Goal: Task Accomplishment & Management: Use online tool/utility

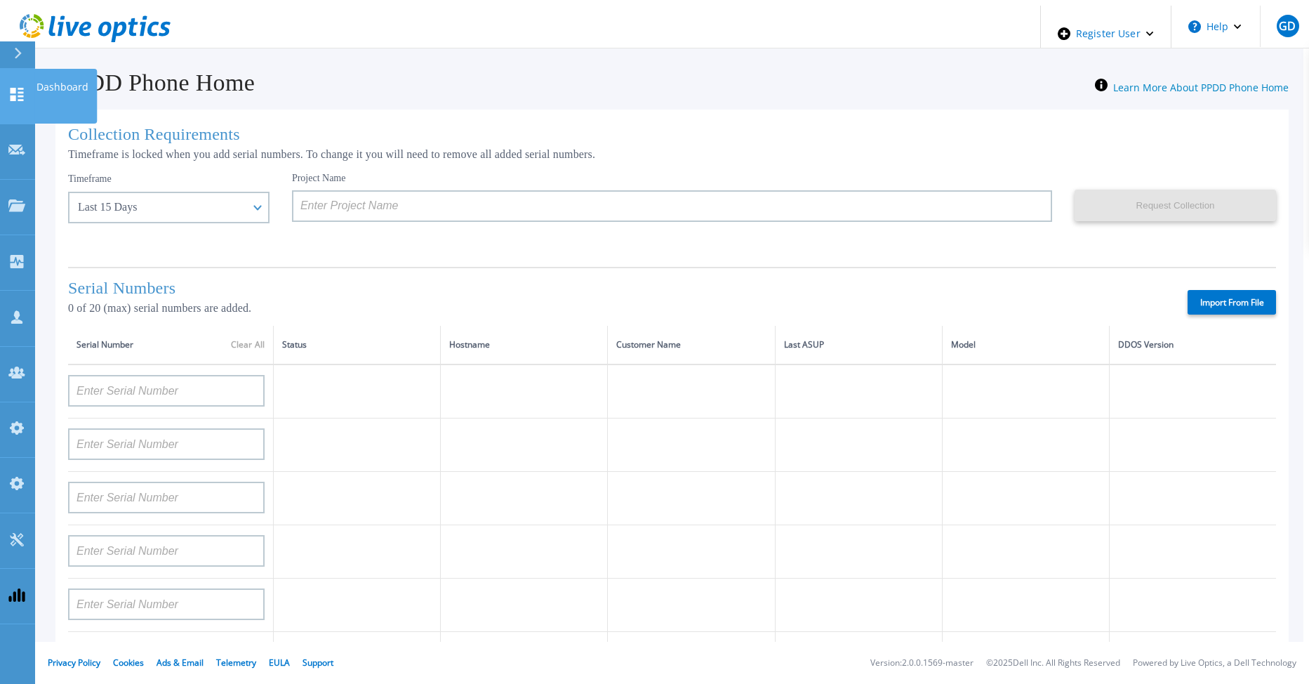
click at [13, 88] on icon at bounding box center [16, 94] width 17 height 13
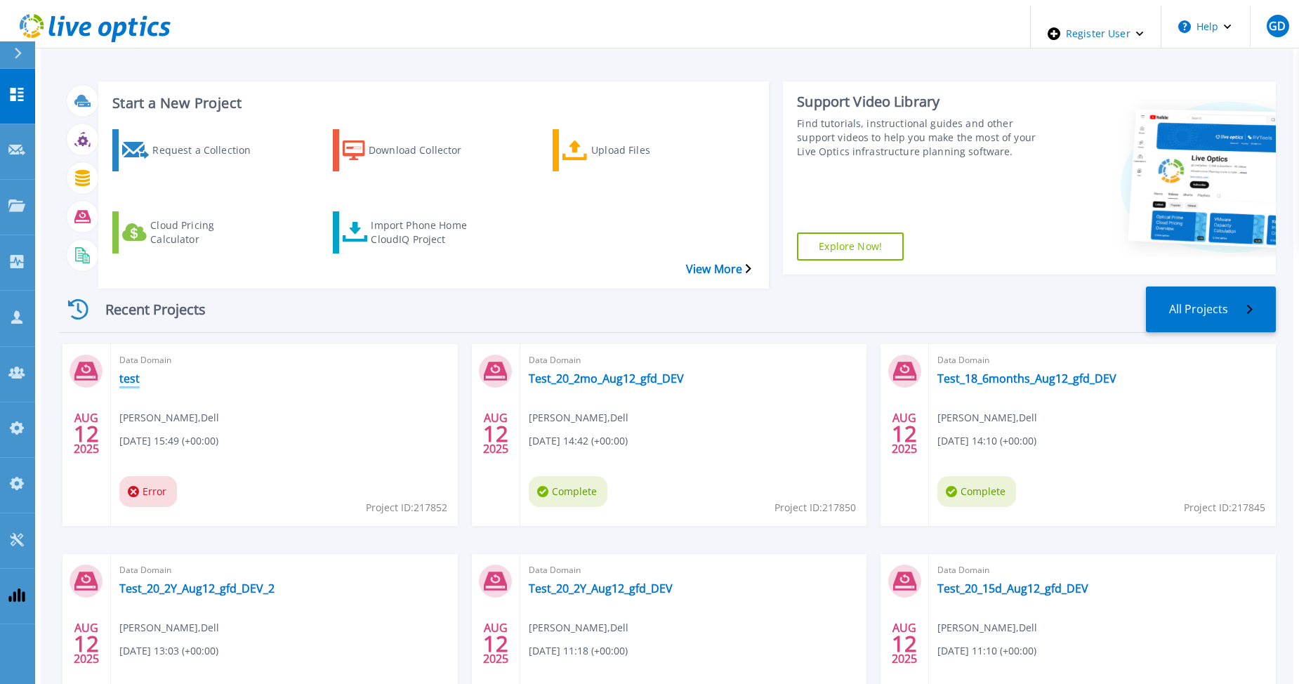
click at [119, 371] on link "test" at bounding box center [129, 378] width 20 height 14
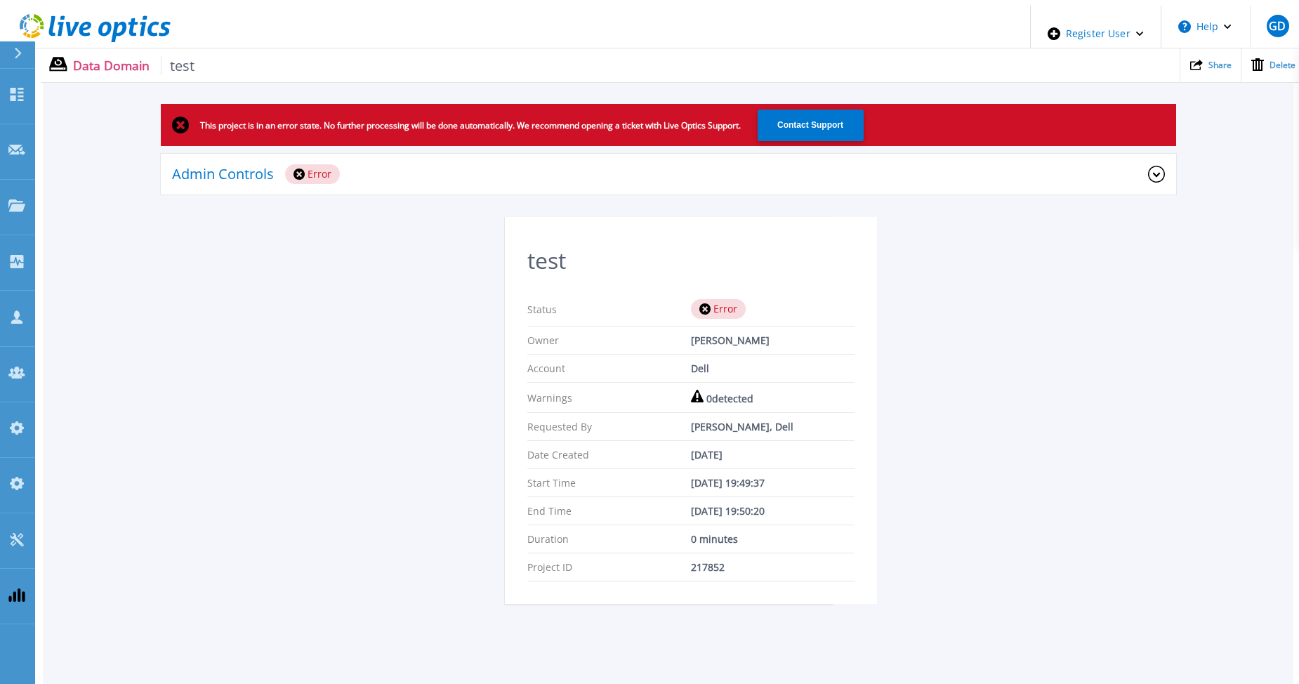
click at [1160, 170] on icon at bounding box center [1156, 174] width 17 height 17
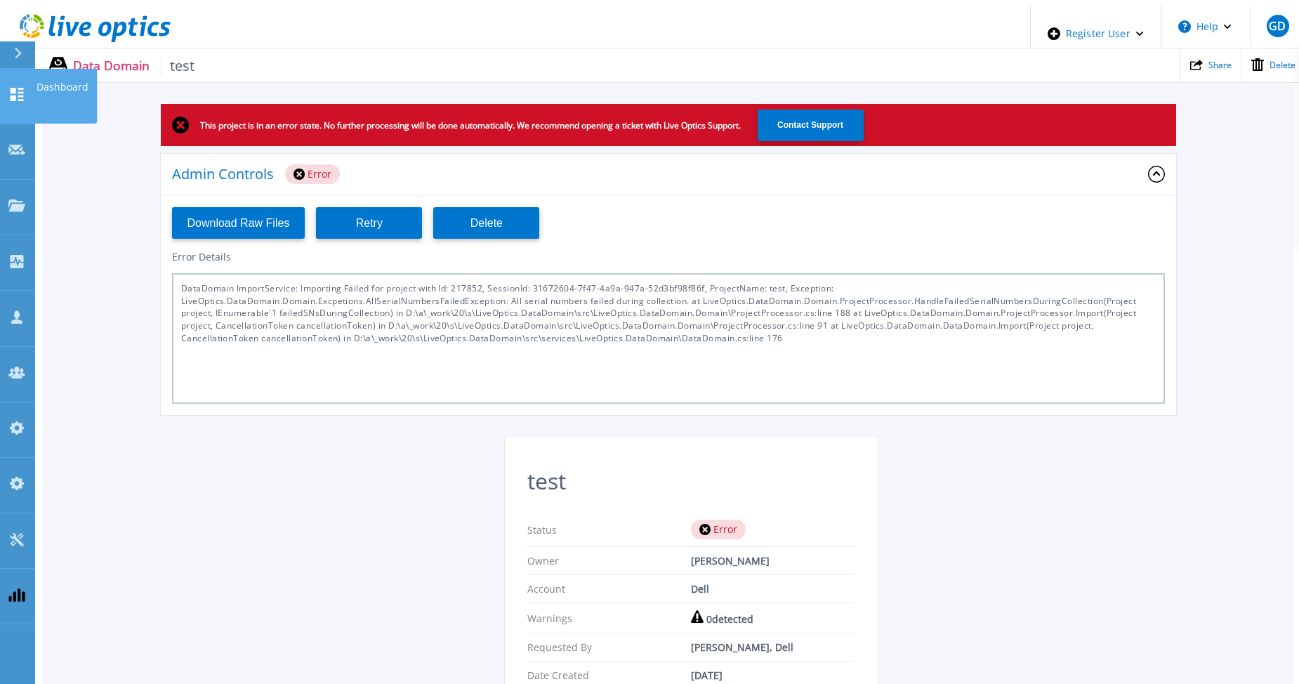
click at [21, 88] on icon at bounding box center [17, 94] width 13 height 13
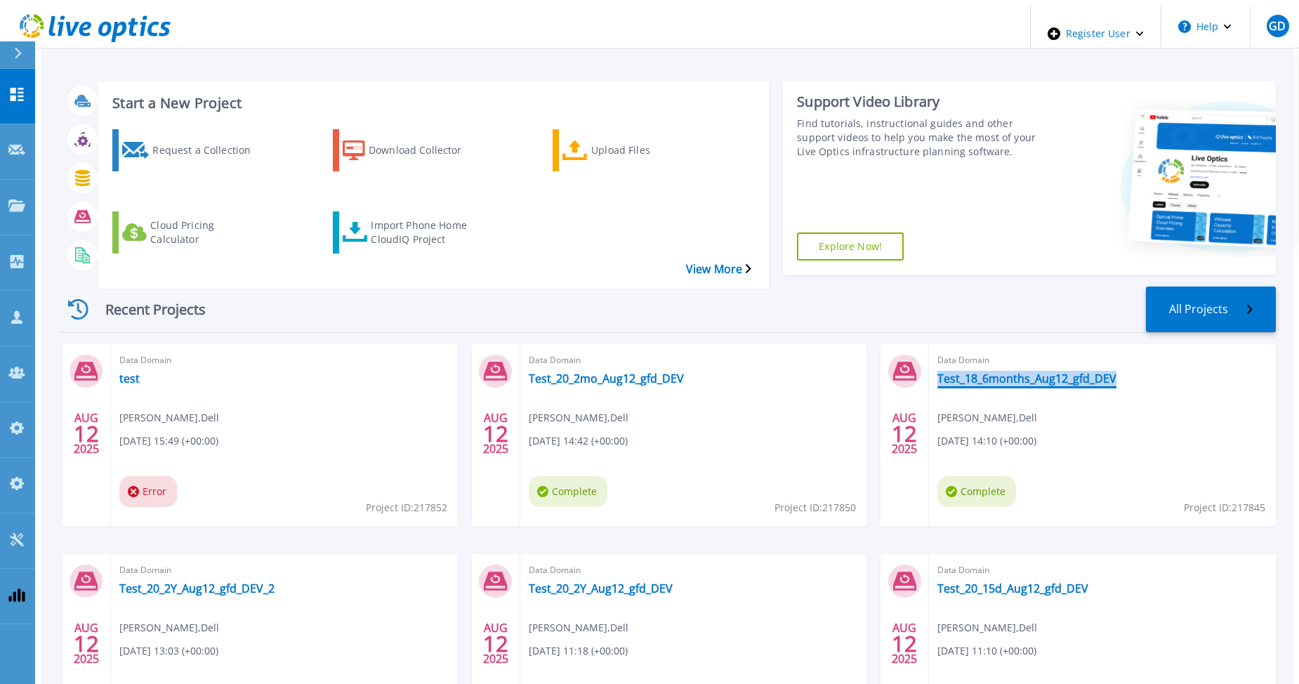
drag, startPoint x: 1111, startPoint y: 343, endPoint x: 933, endPoint y: 340, distance: 178.4
click at [933, 344] on div "Data Domain Test_18_6months_Aug12_gfd_DEV Gerry Dunn , Dell 08/12/2025, 14:10 (…" at bounding box center [1102, 435] width 347 height 182
copy link "Test_18_6months_Aug12_gfd_DEV"
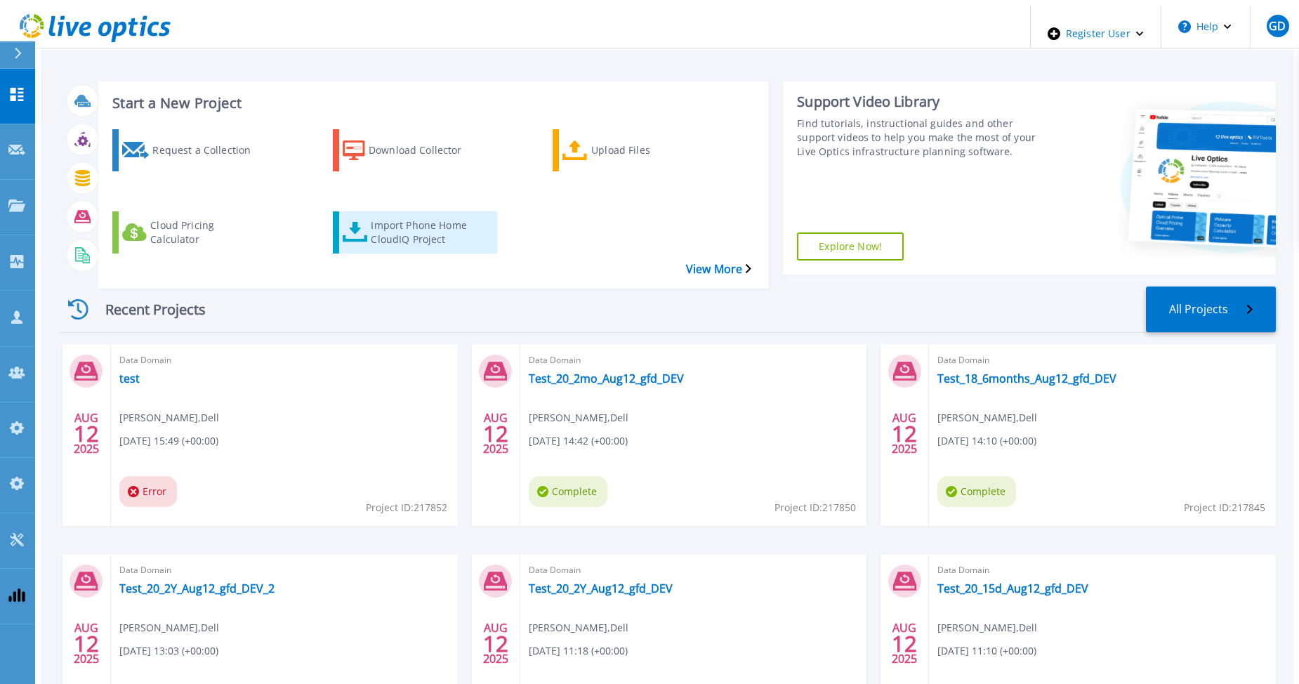
click at [372, 215] on div "Import Phone Home CloudIQ Project" at bounding box center [427, 232] width 112 height 35
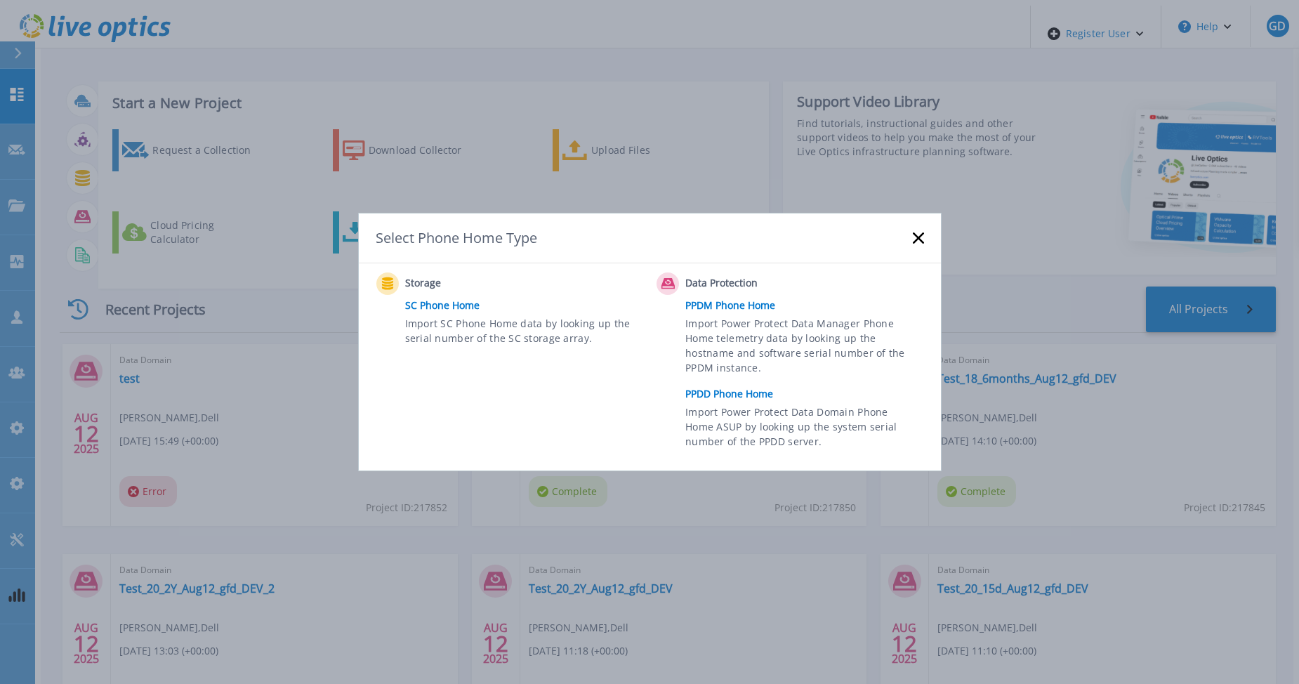
click at [722, 392] on link "PPDD Phone Home" at bounding box center [807, 393] width 245 height 21
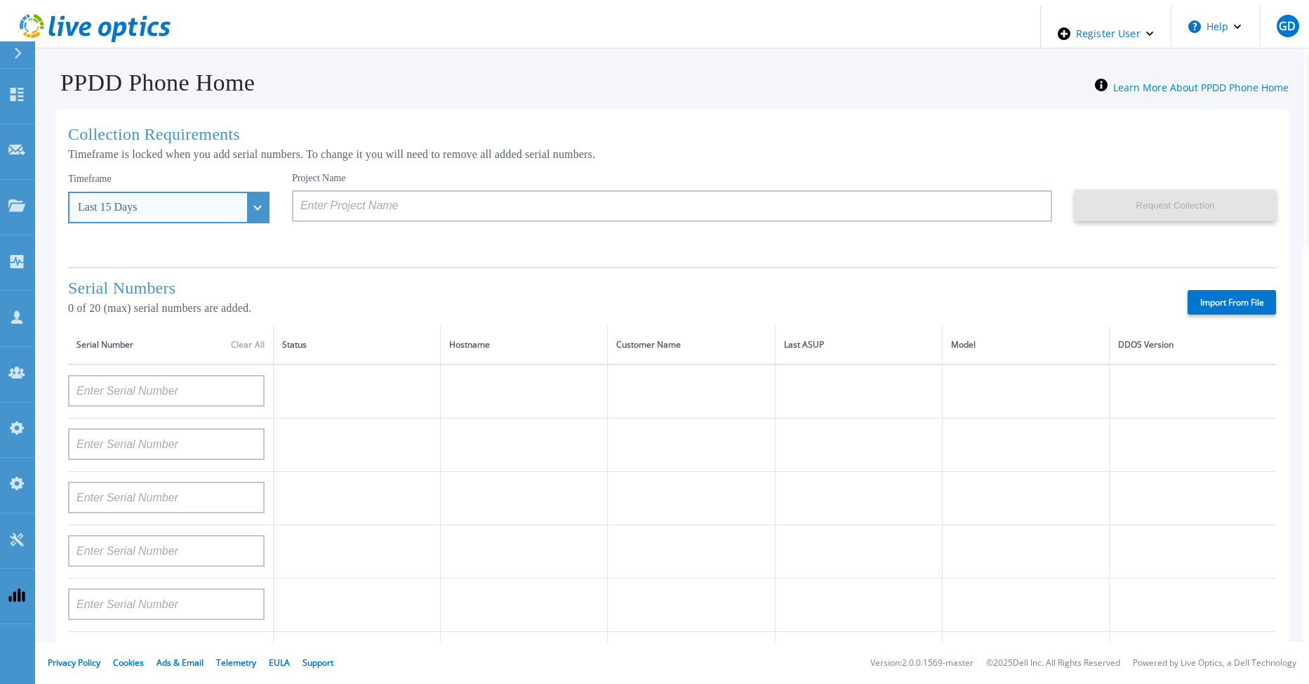
click at [227, 199] on div "Last 15 Days" at bounding box center [168, 208] width 201 height 32
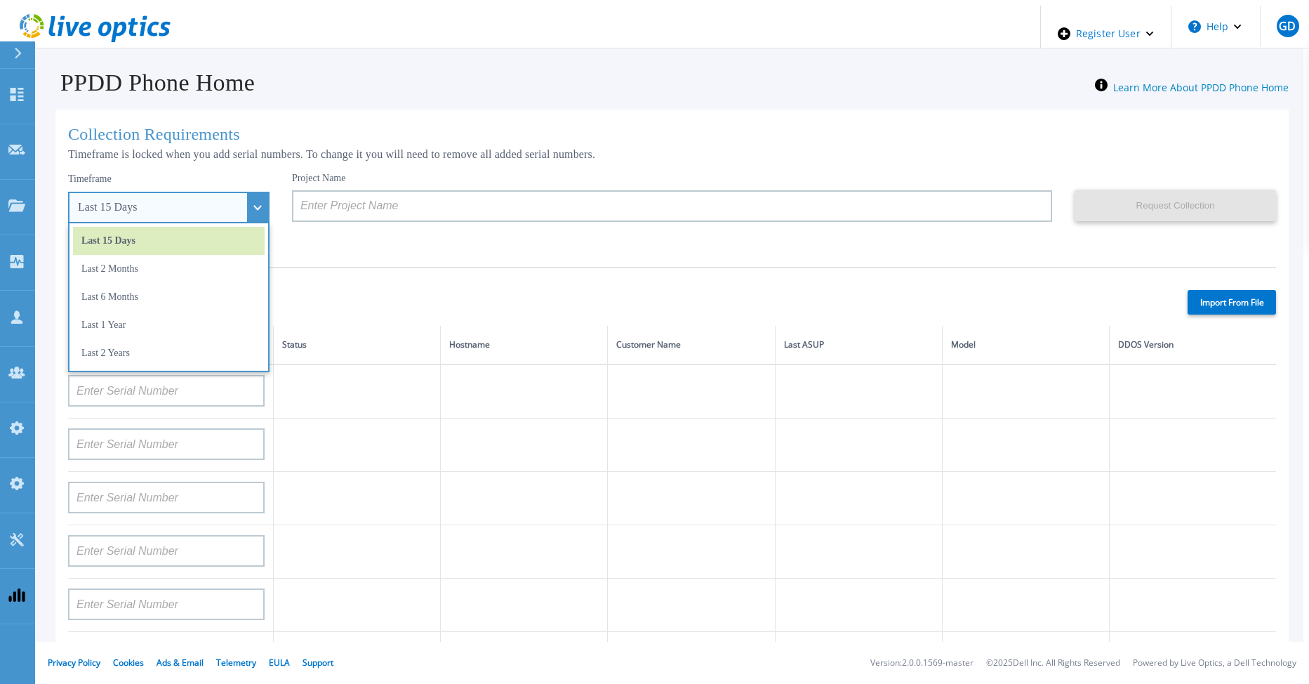
drag, startPoint x: 174, startPoint y: 322, endPoint x: 183, endPoint y: 303, distance: 20.4
click at [174, 322] on li "Last 1 Year" at bounding box center [169, 325] width 192 height 28
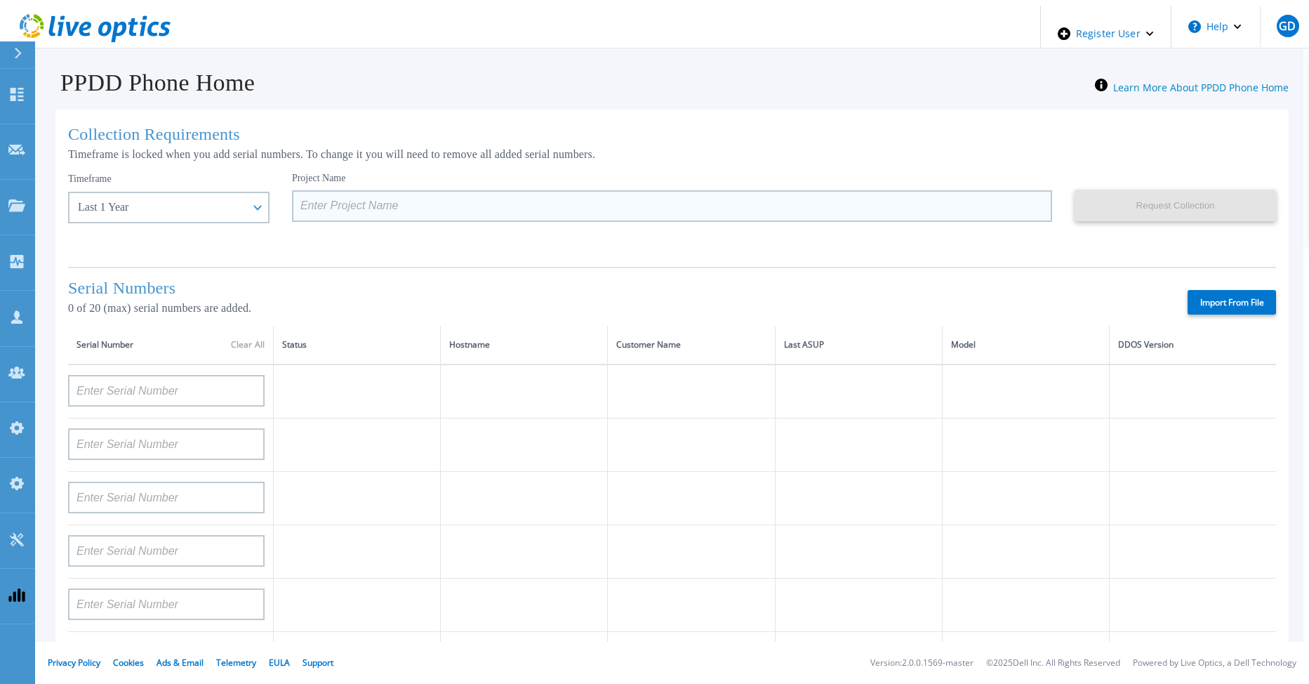
click at [292, 195] on input at bounding box center [672, 206] width 760 height 32
paste input "Test_18_6months_Aug12_gfd_DEV"
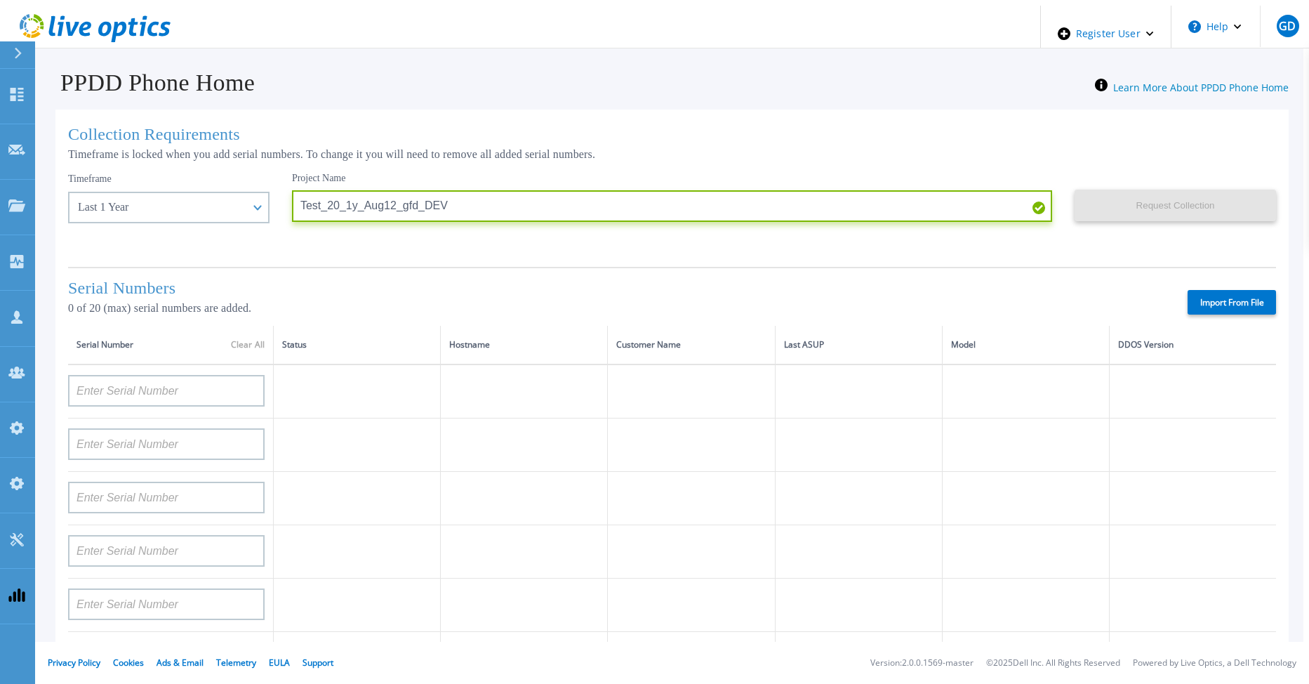
type input "Test_20_1y_Aug12_gfd_DEV"
click at [1244, 297] on label "Import From File" at bounding box center [1232, 302] width 88 height 25
click at [0, 0] on input "Import From File" at bounding box center [0, 0] width 0 height 0
type input "APM00212517749"
type input "APM00181610916"
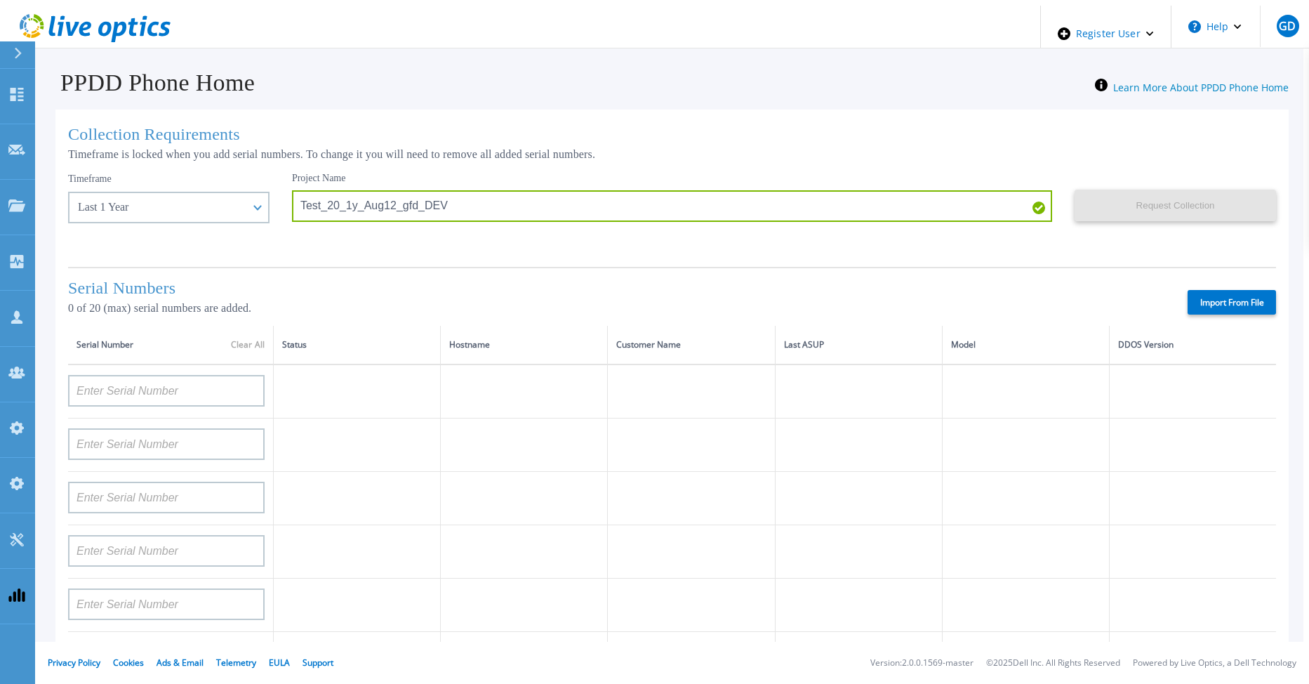
type input "APM00212610954"
type input "APM00192901991"
type input "DE600213145187"
type input "CKM01210406364"
type input "AUDVMK7W3NDDSP"
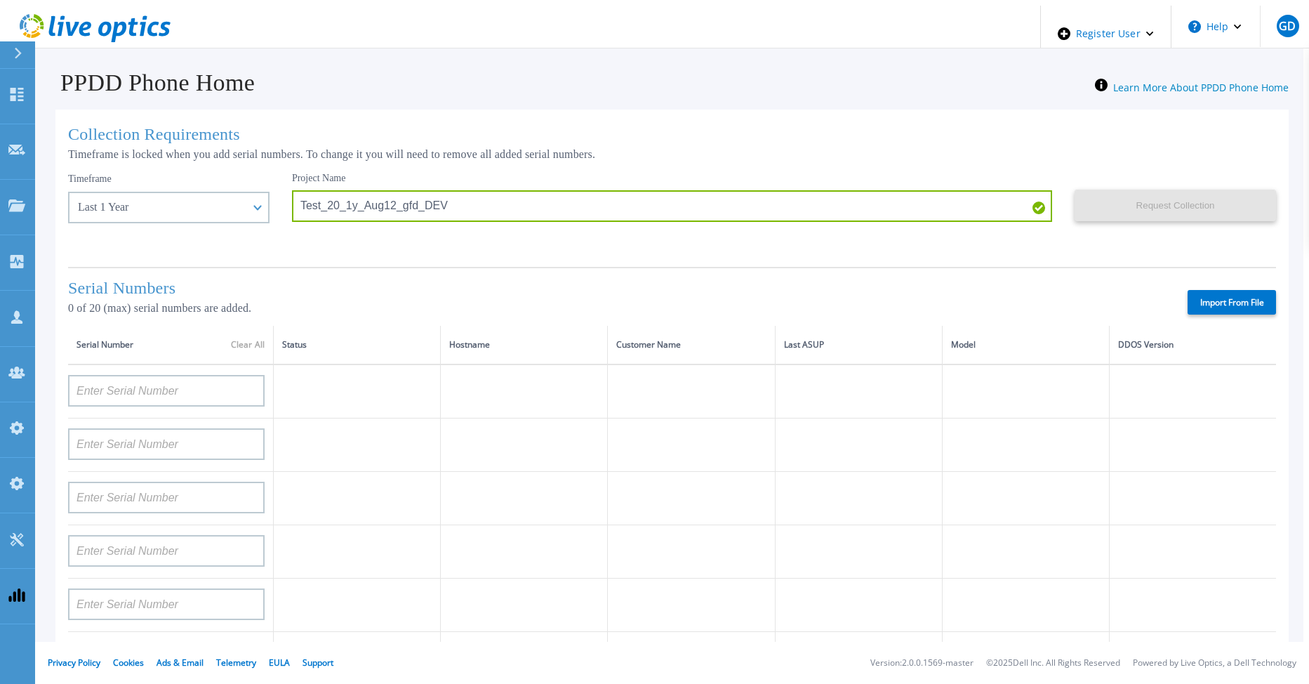
type input "APM00174422347"
type input "APM00171414746"
type input "APM00222128522"
type input "APM00200337213"
type input "APM00160405864"
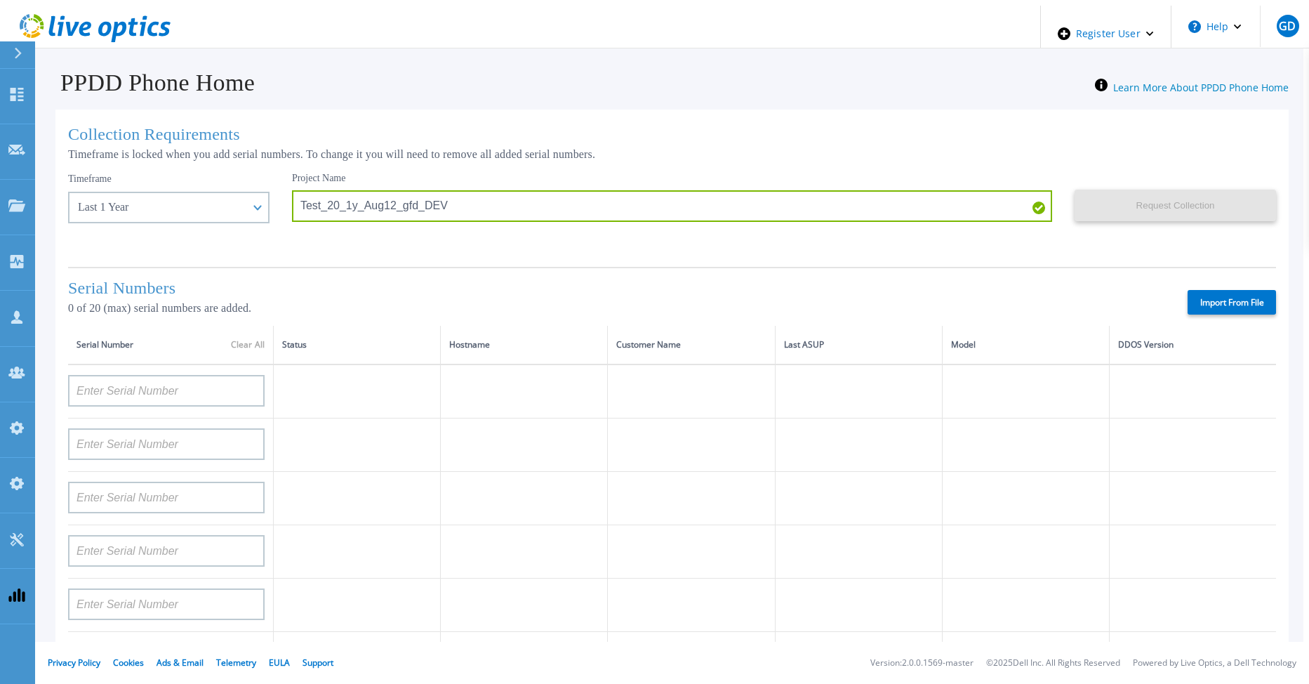
type input "APM00201200598"
type input "APM00172914280"
type input "APM00212721945"
type input "CKM01203620338"
type input "CKM01214706127"
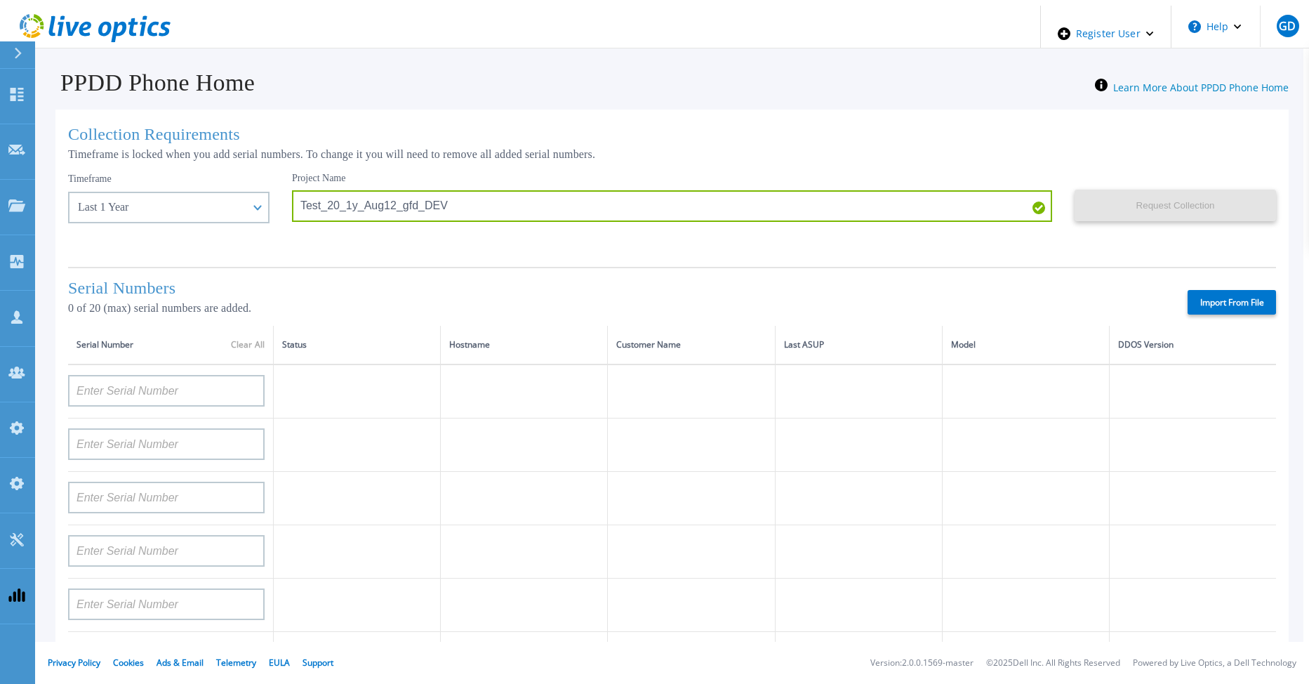
type input "FLA95144400037"
type input "AUDVNWBR6EDS91"
type input "APM00182109758"
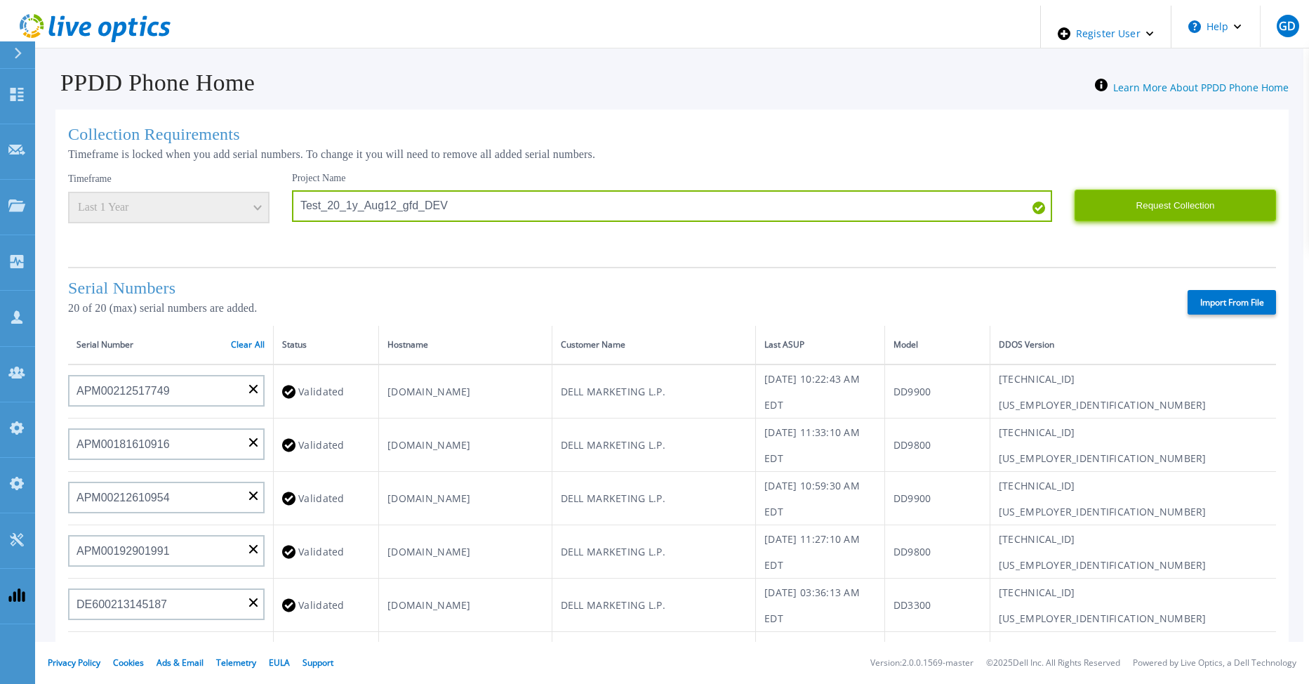
click at [1132, 201] on button "Request Collection" at bounding box center [1175, 206] width 201 height 32
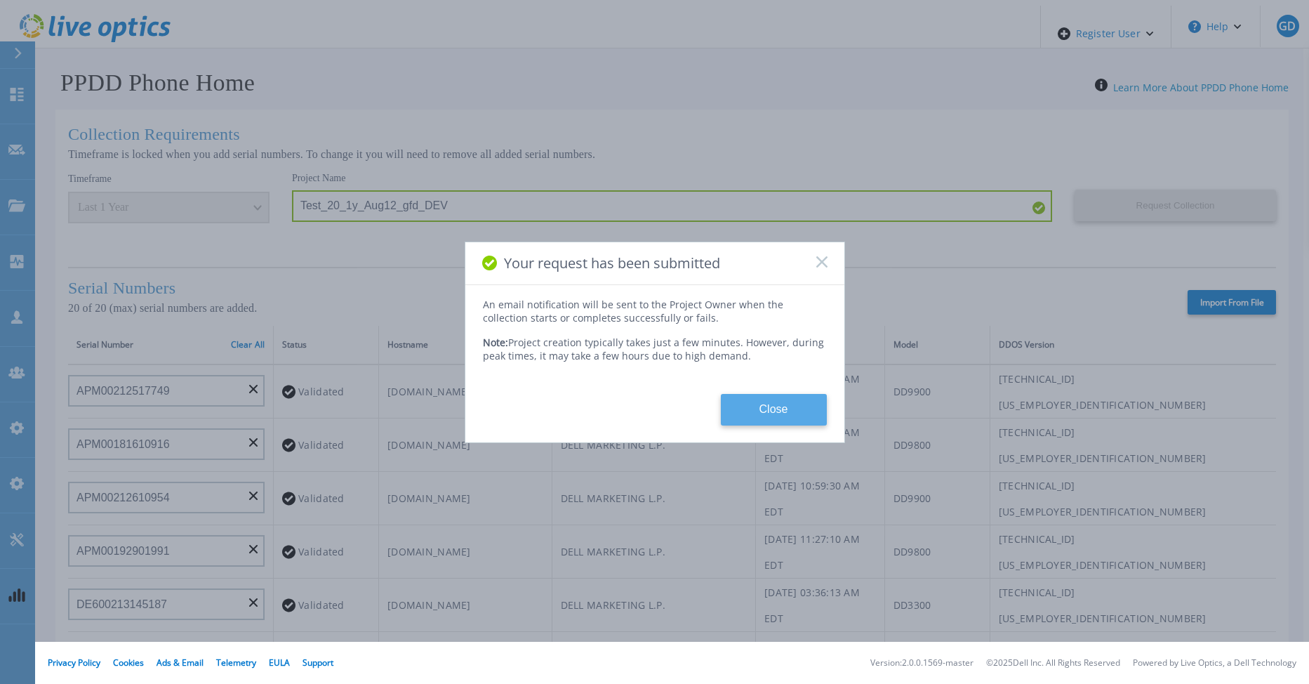
click at [772, 397] on button "Close" at bounding box center [774, 410] width 106 height 32
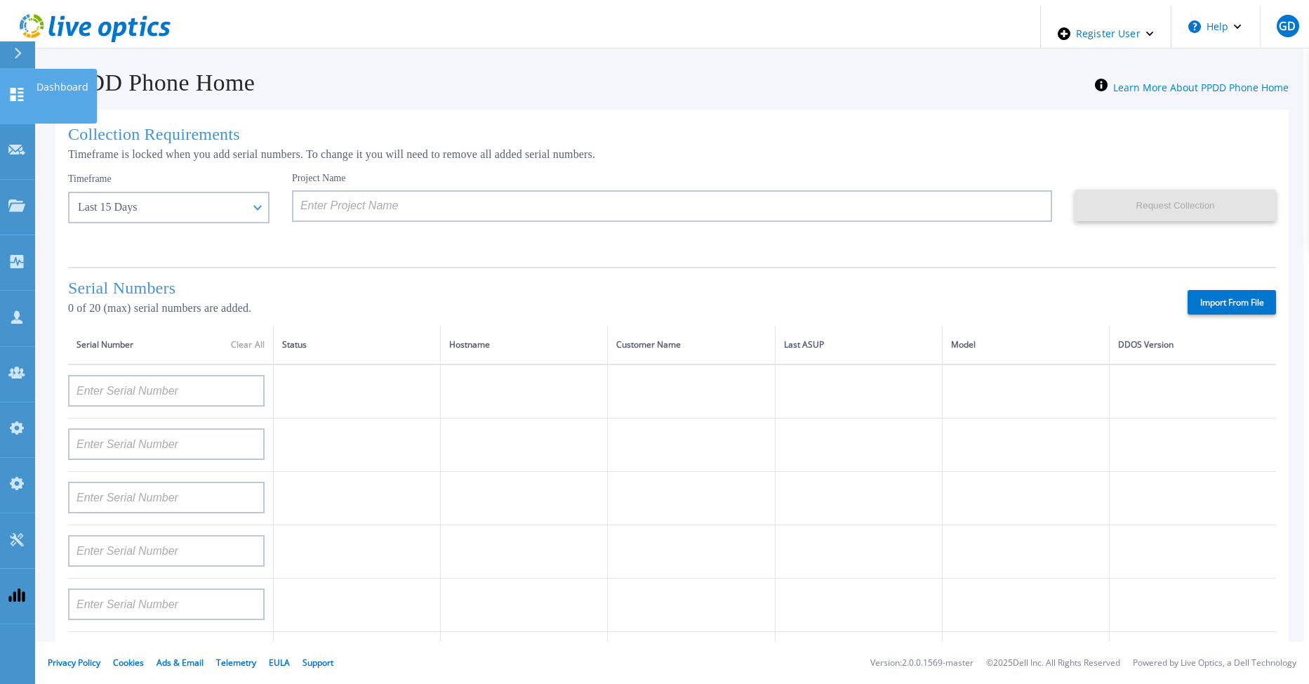
click at [20, 71] on link "Dashboard Dashboard" at bounding box center [17, 96] width 35 height 55
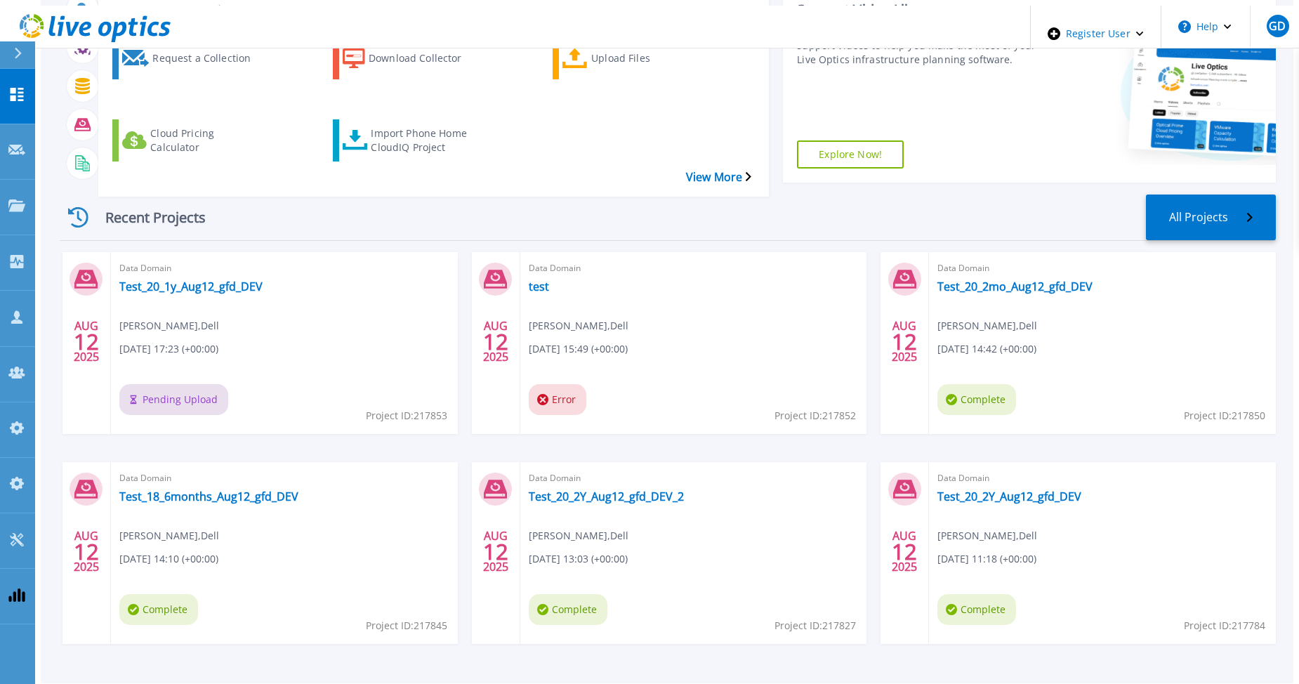
scroll to position [94, 0]
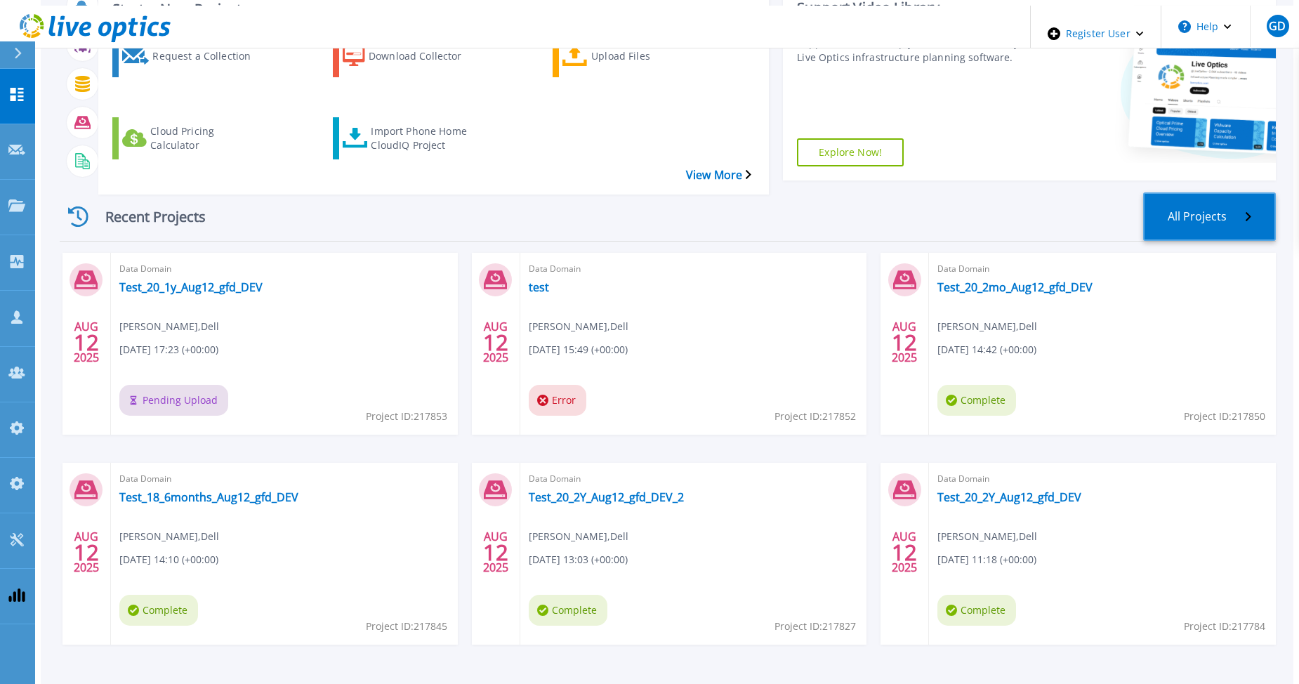
click at [1222, 192] on link "All Projects" at bounding box center [1209, 216] width 133 height 48
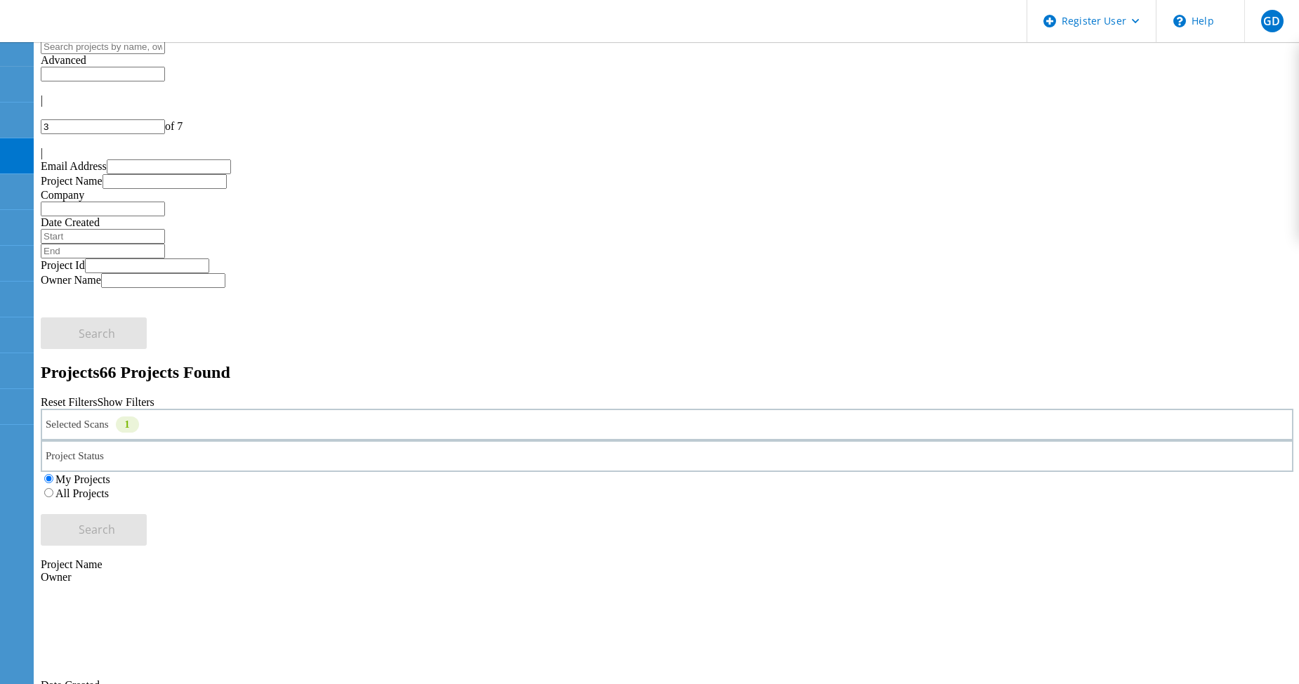
click at [1077, 94] on div "|" at bounding box center [667, 100] width 1252 height 13
type input "1"
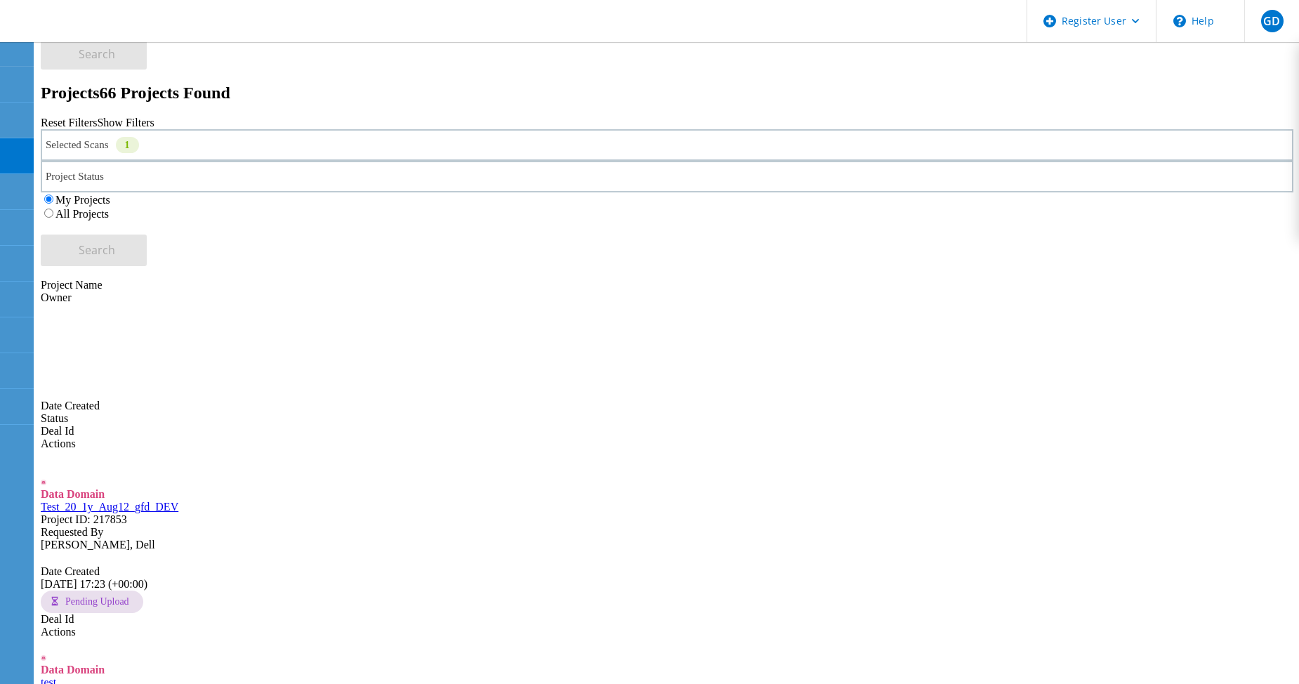
scroll to position [281, 0]
drag, startPoint x: 314, startPoint y: 435, endPoint x: 154, endPoint y: 435, distance: 160.1
copy link "Test_20_15d_Aug12_gfd_DEV"
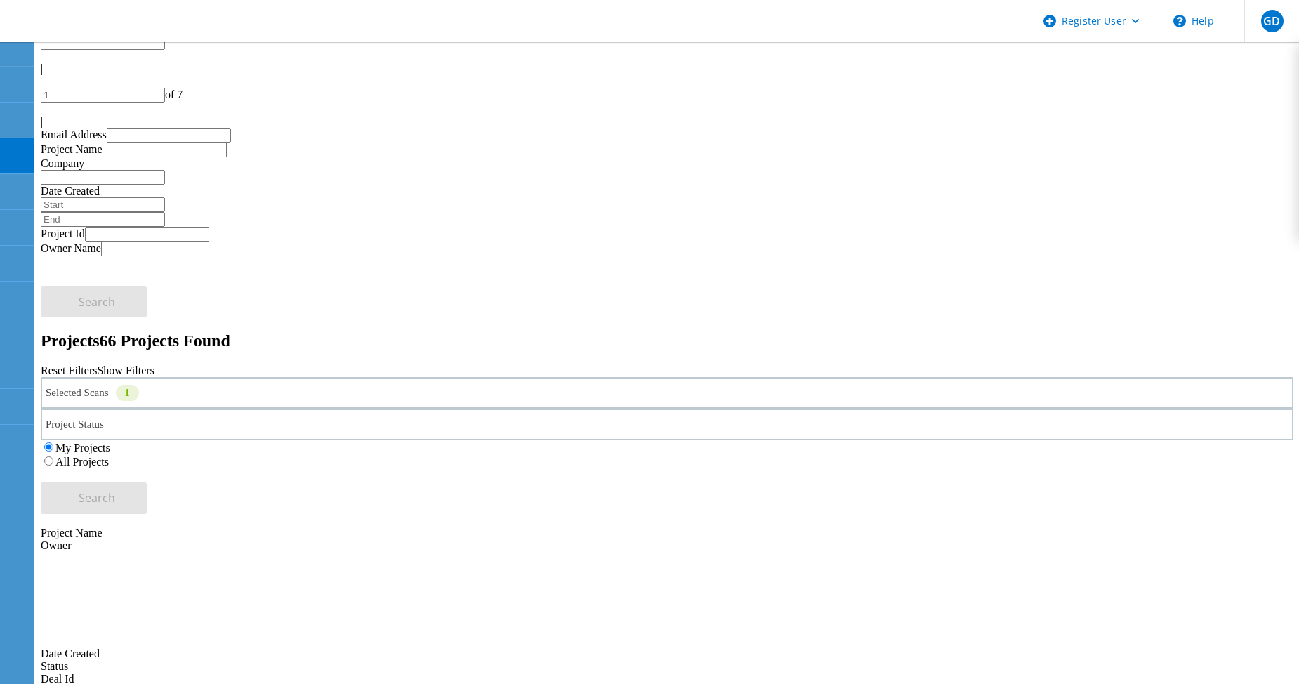
scroll to position [0, 0]
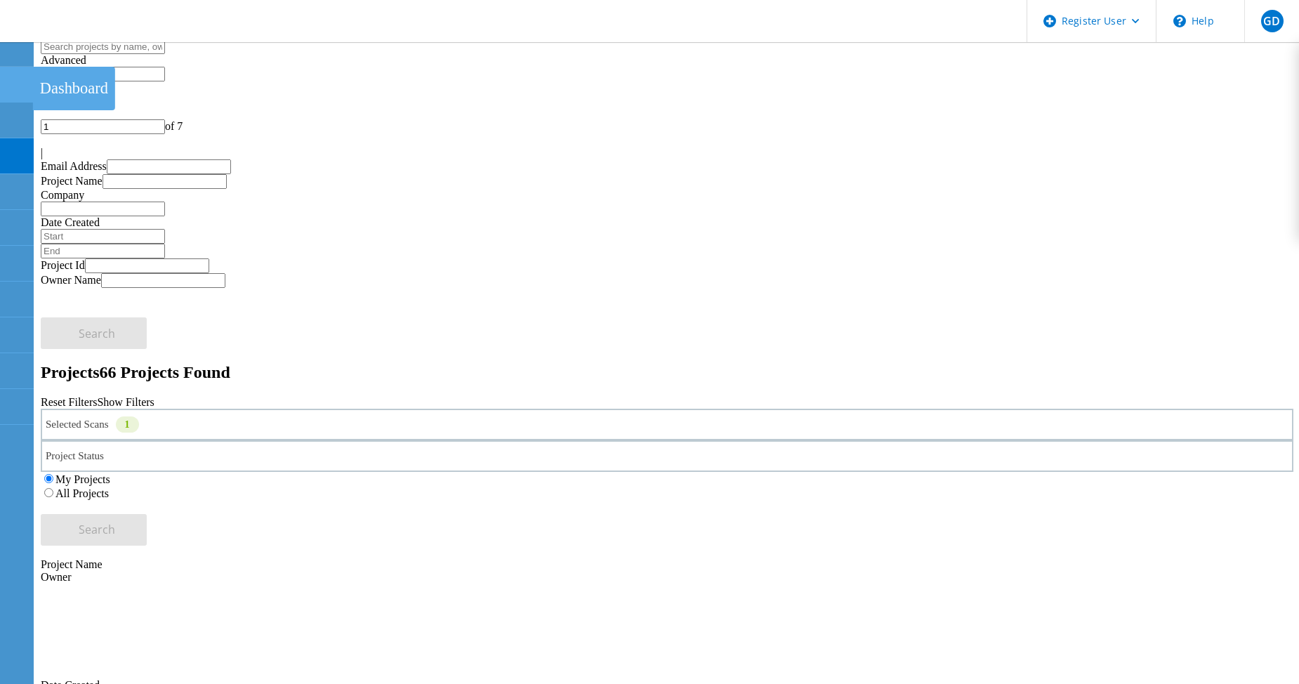
click at [20, 85] on icon at bounding box center [16, 84] width 17 height 13
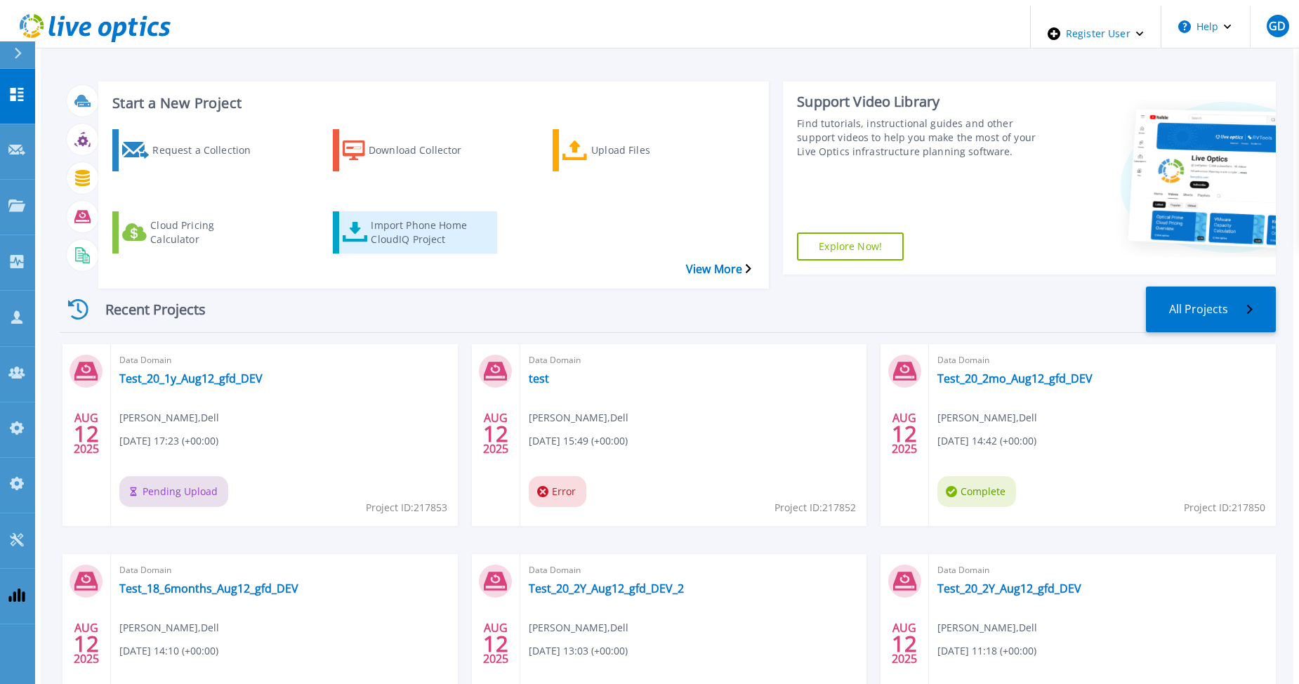
click at [392, 215] on div "Import Phone Home CloudIQ Project" at bounding box center [427, 232] width 112 height 35
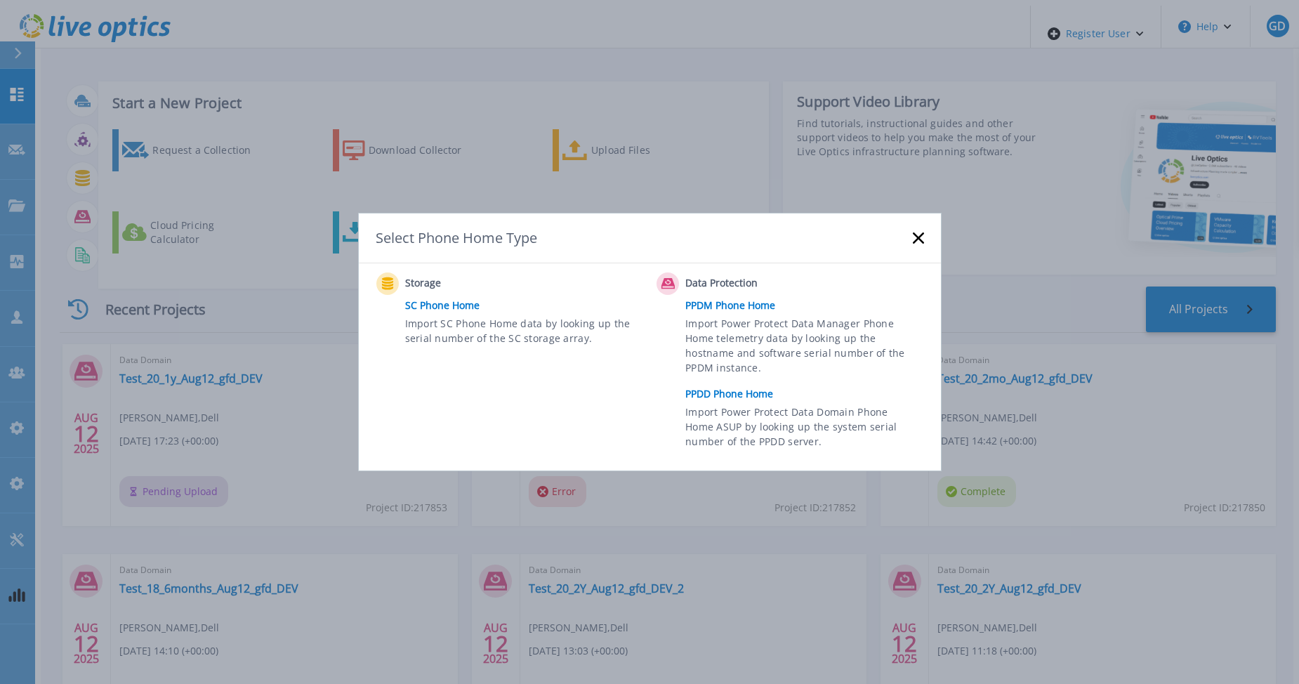
click at [730, 397] on link "PPDD Phone Home" at bounding box center [807, 393] width 245 height 21
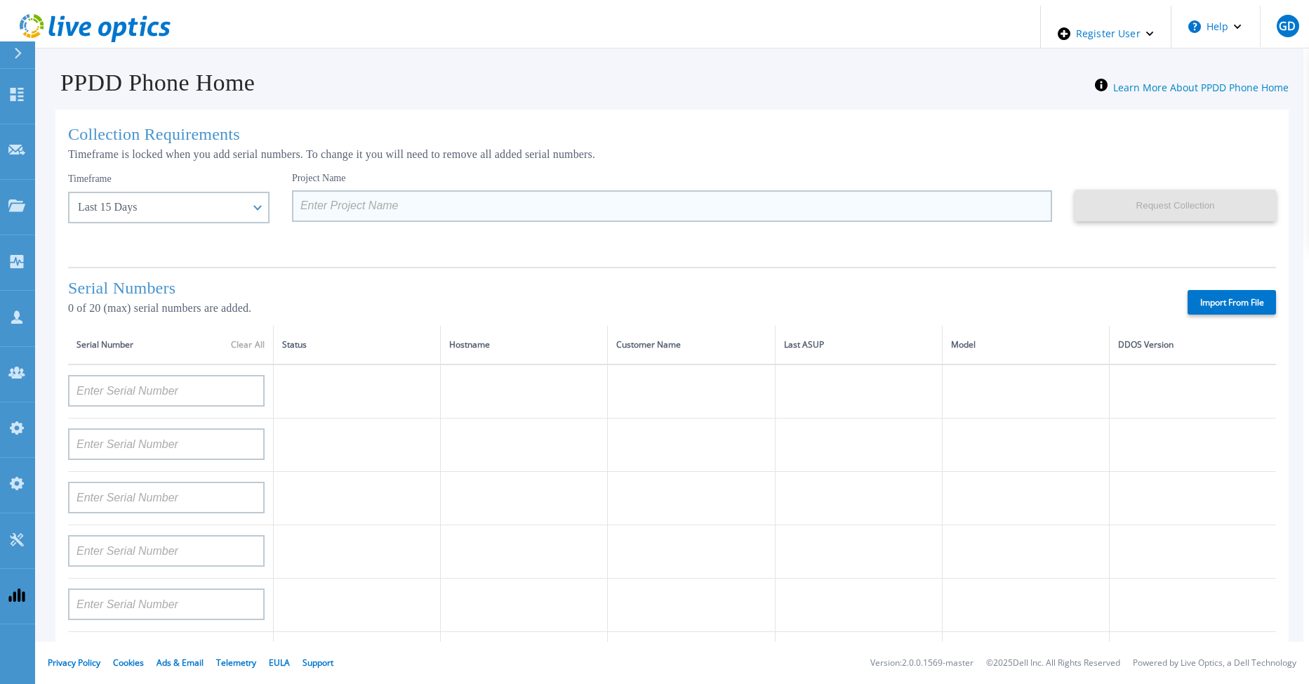
click at [292, 199] on input at bounding box center [672, 206] width 760 height 32
paste input "Test_20_15d_Aug12_gfd_DEV"
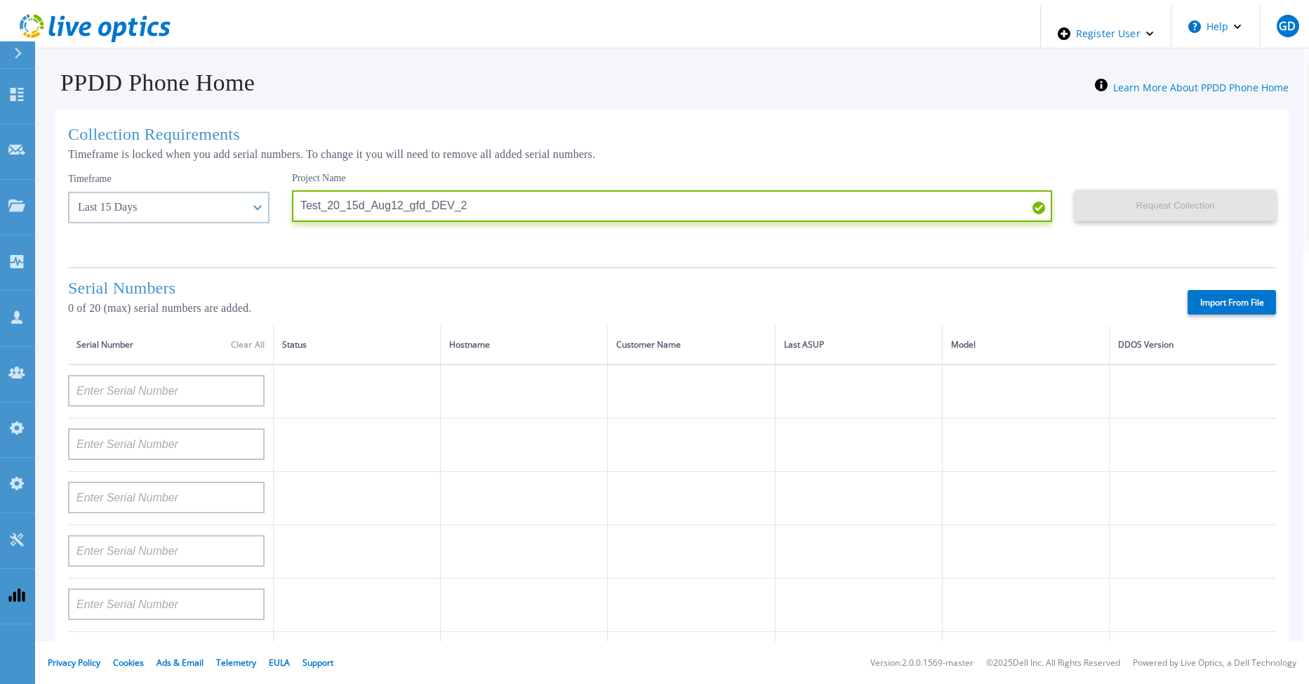
type input "Test_20_15d_Aug12_gfd_DEV_2"
click at [1229, 303] on label "Import From File" at bounding box center [1232, 302] width 88 height 25
click at [0, 0] on input "Import From File" at bounding box center [0, 0] width 0 height 0
type input "AUDVFBNW5NDDSY"
type input "APX00230307919"
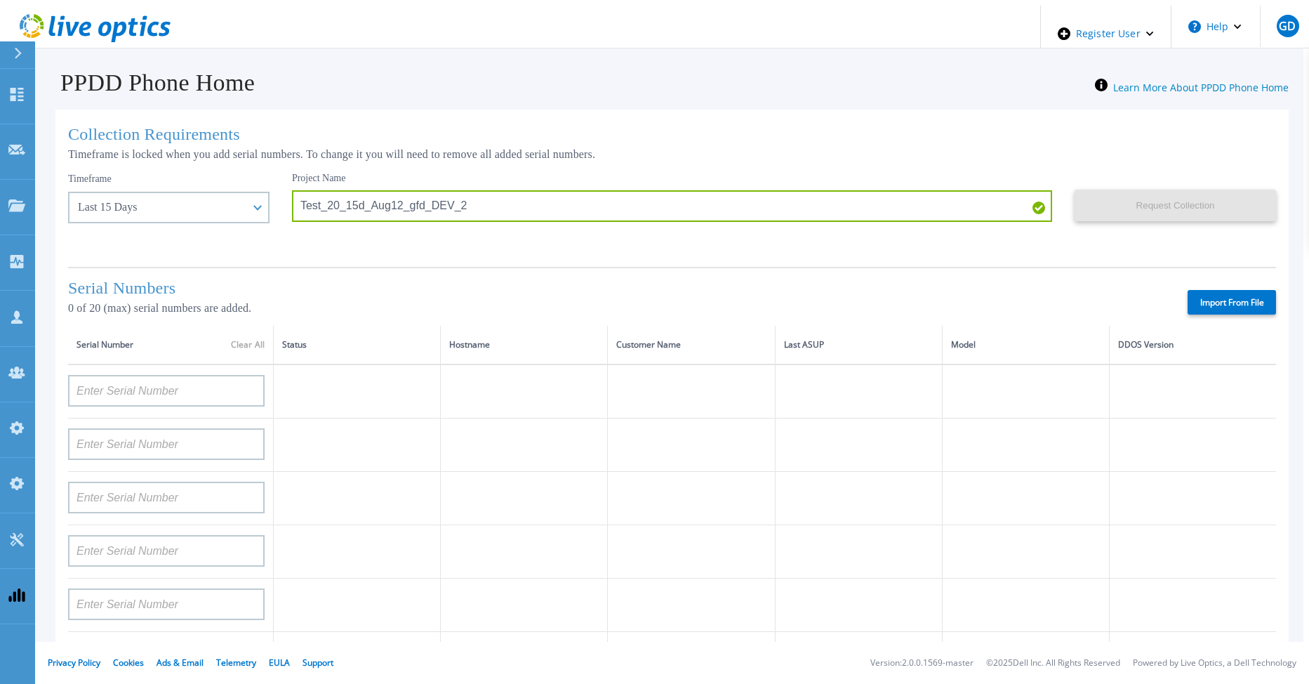
type input "AUDVXVCEX7DDSY"
type input "APM00184831991"
type input "CKM00181900520"
type input "APM00203007560"
type input "APM00202614668"
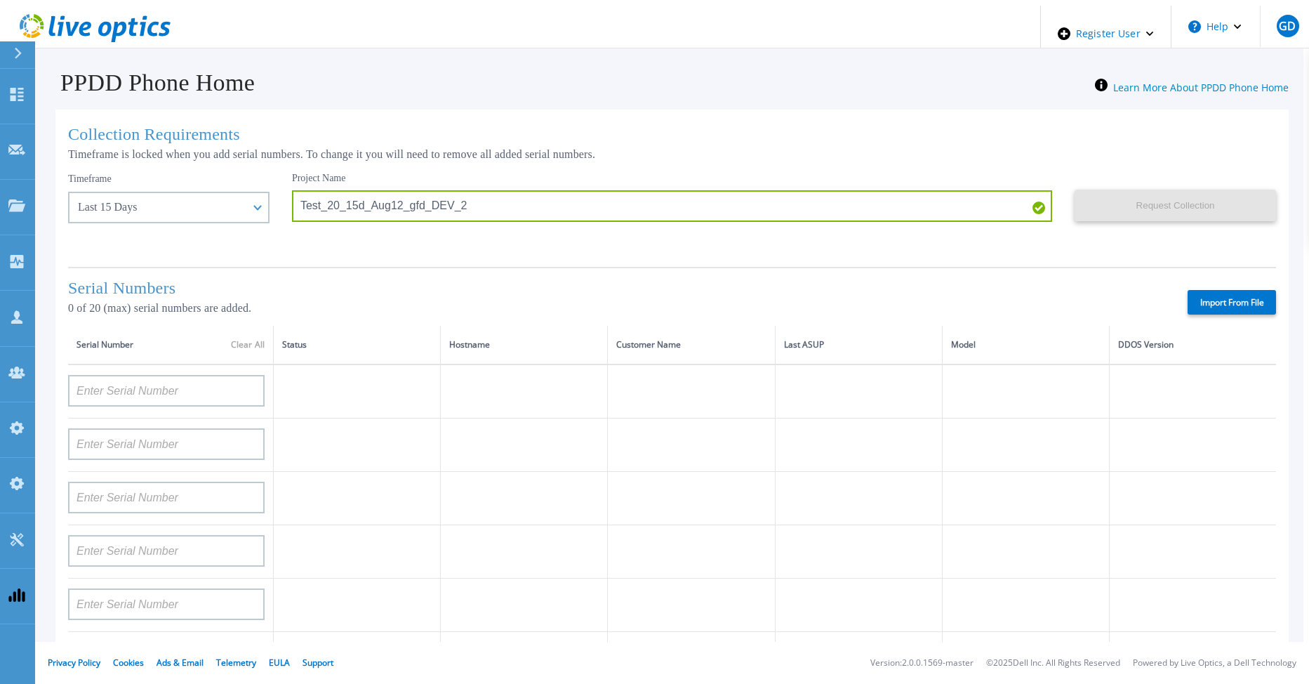
type input "APM00212613652"
type input "APX00232503743"
type input "CKM00202301759"
type input "APM00212702822"
type input "CKM00181001809"
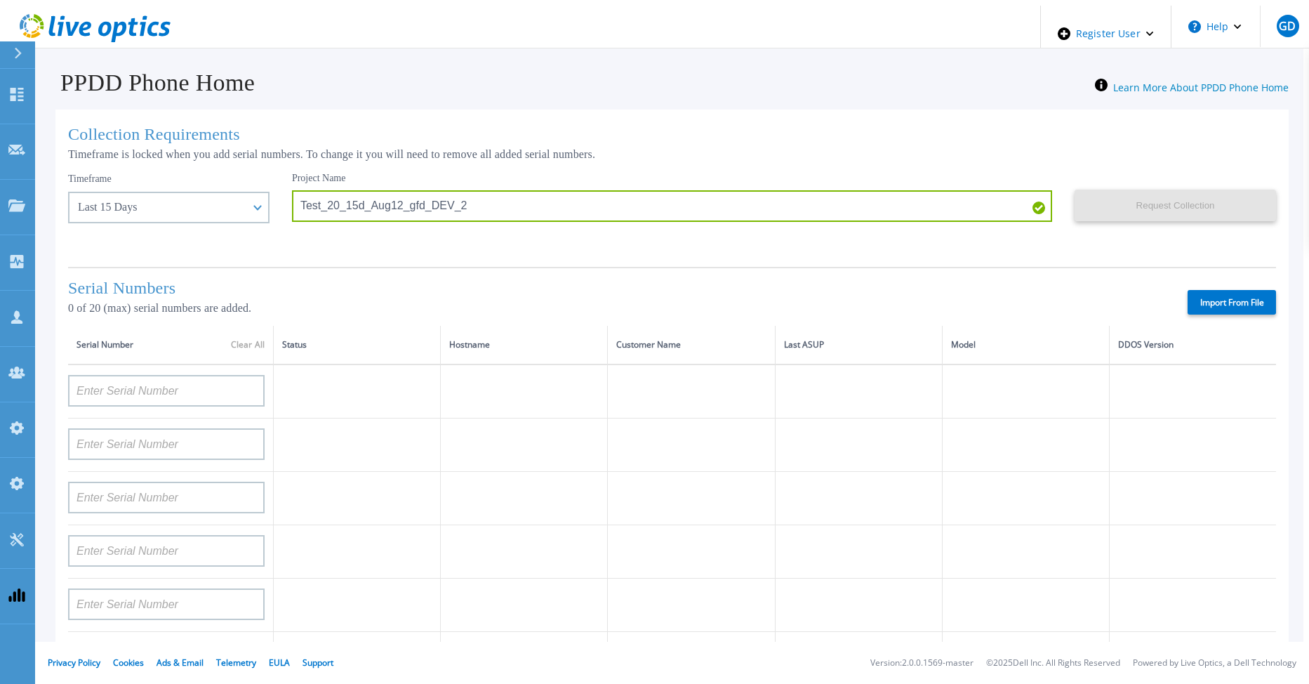
type input "APM00160405864"
type input "CRK00235104956"
type input "APM00202011675"
type input "CKM00184602620"
type input "DE500212802673"
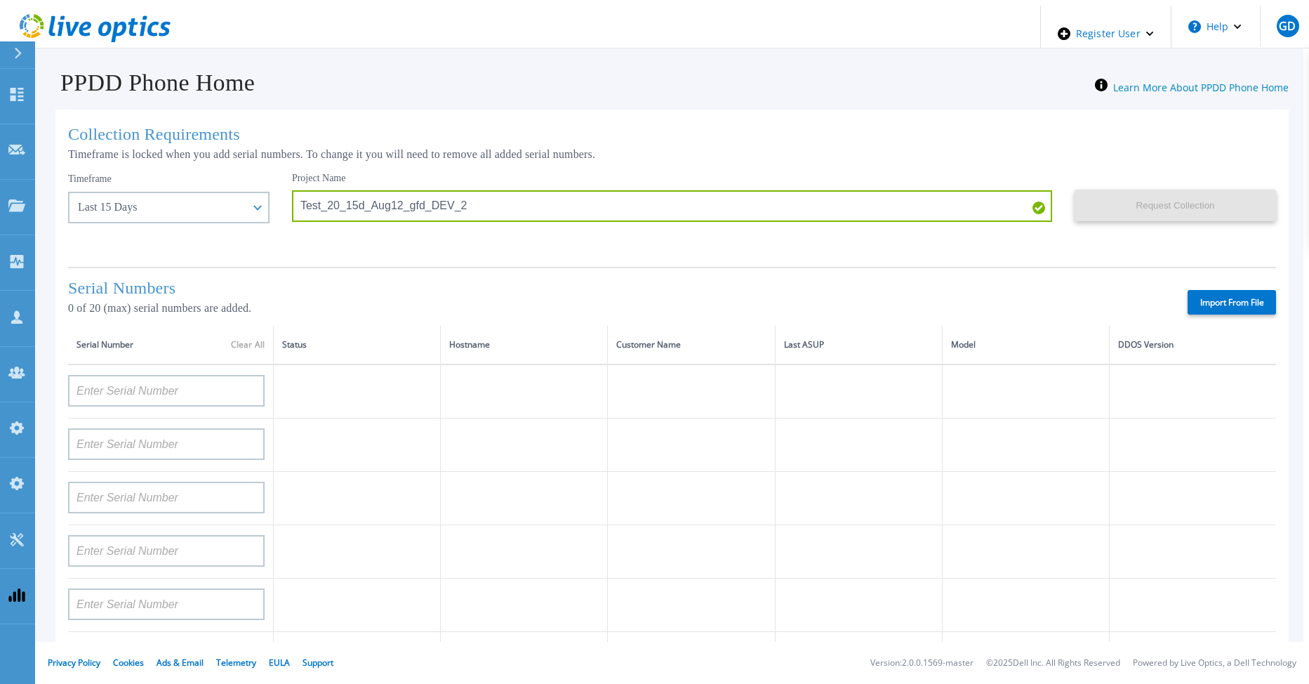
type input "APM00202912715"
type input "APM00211700095"
type input "APX00232503747"
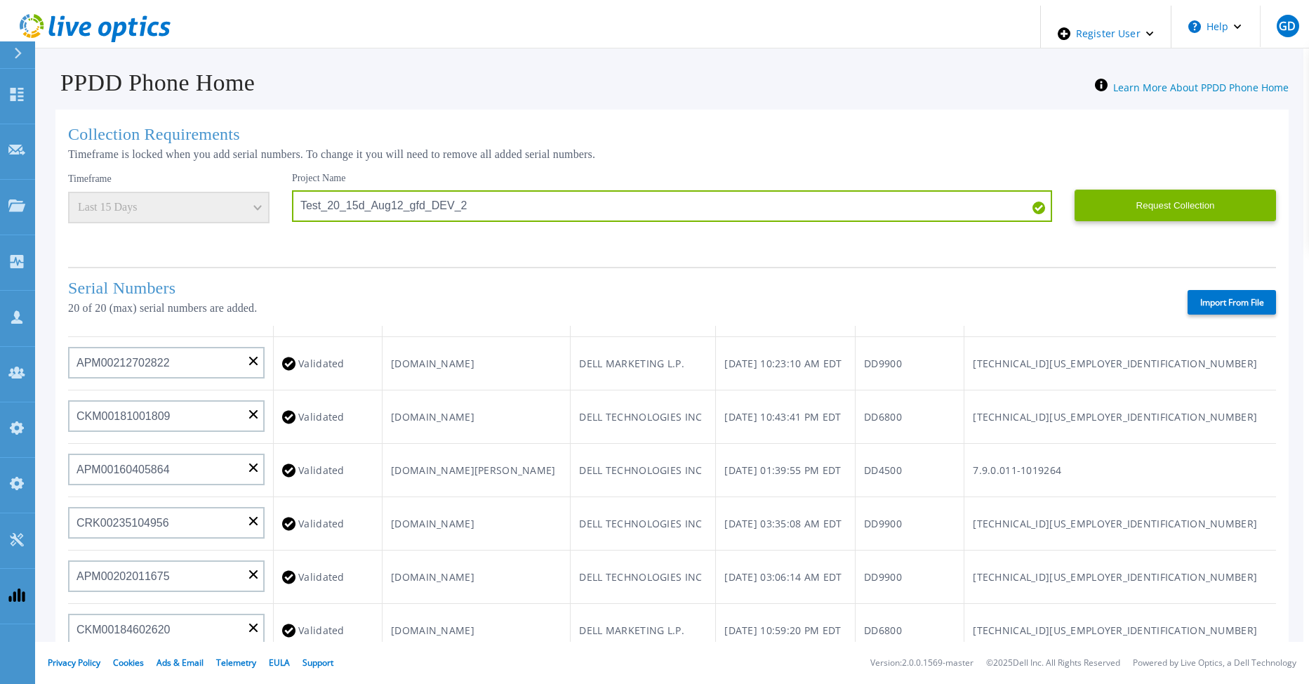
scroll to position [562, 0]
click at [1132, 194] on button "Request Collection" at bounding box center [1175, 206] width 201 height 32
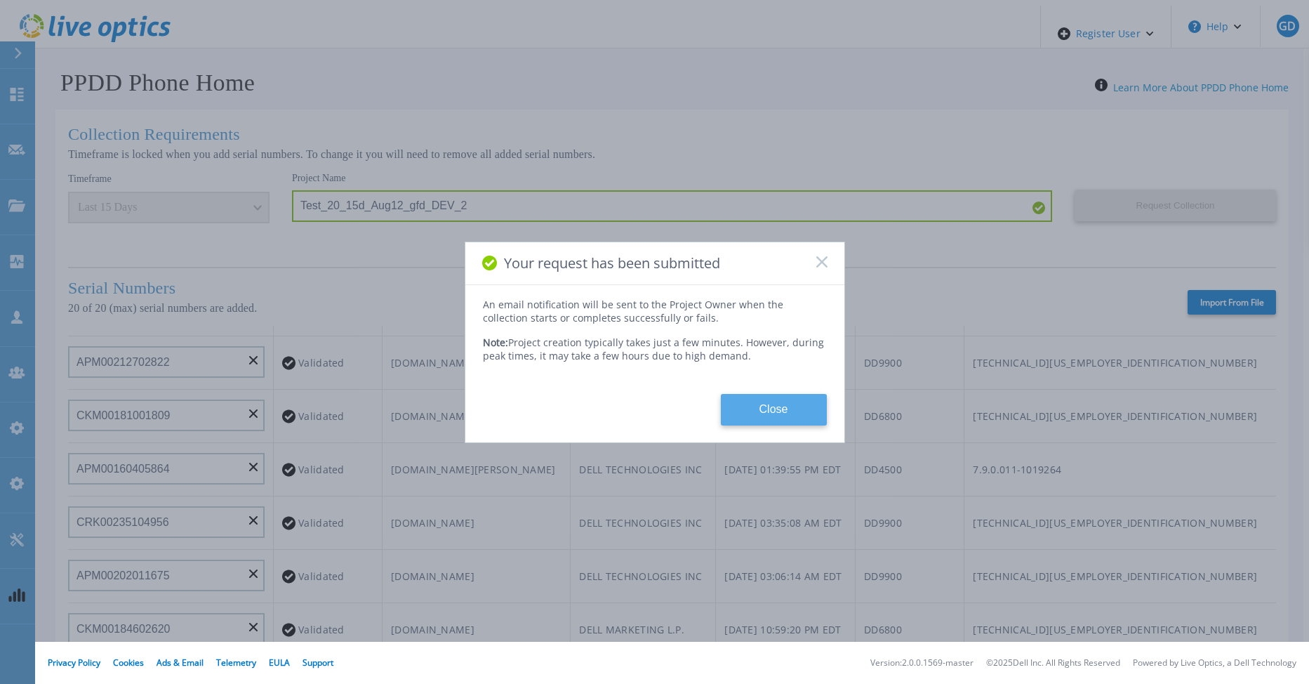
click at [786, 401] on button "Close" at bounding box center [774, 410] width 106 height 32
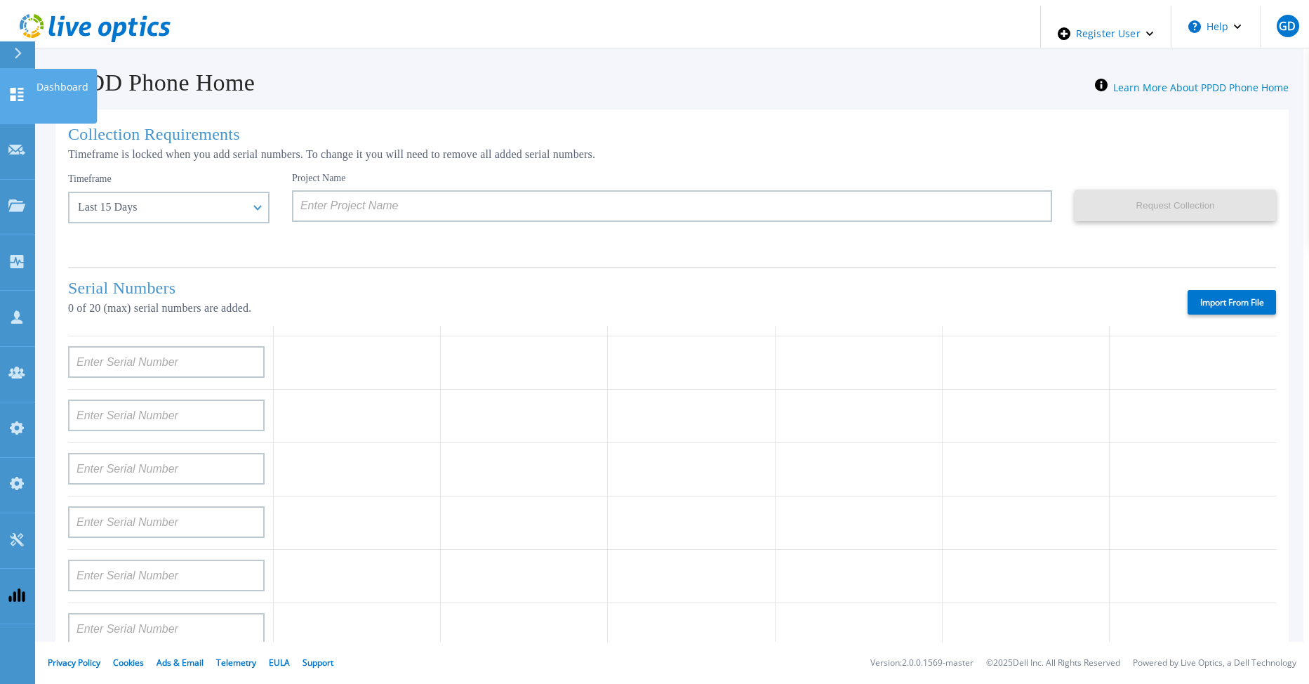
click at [19, 88] on icon at bounding box center [16, 94] width 17 height 13
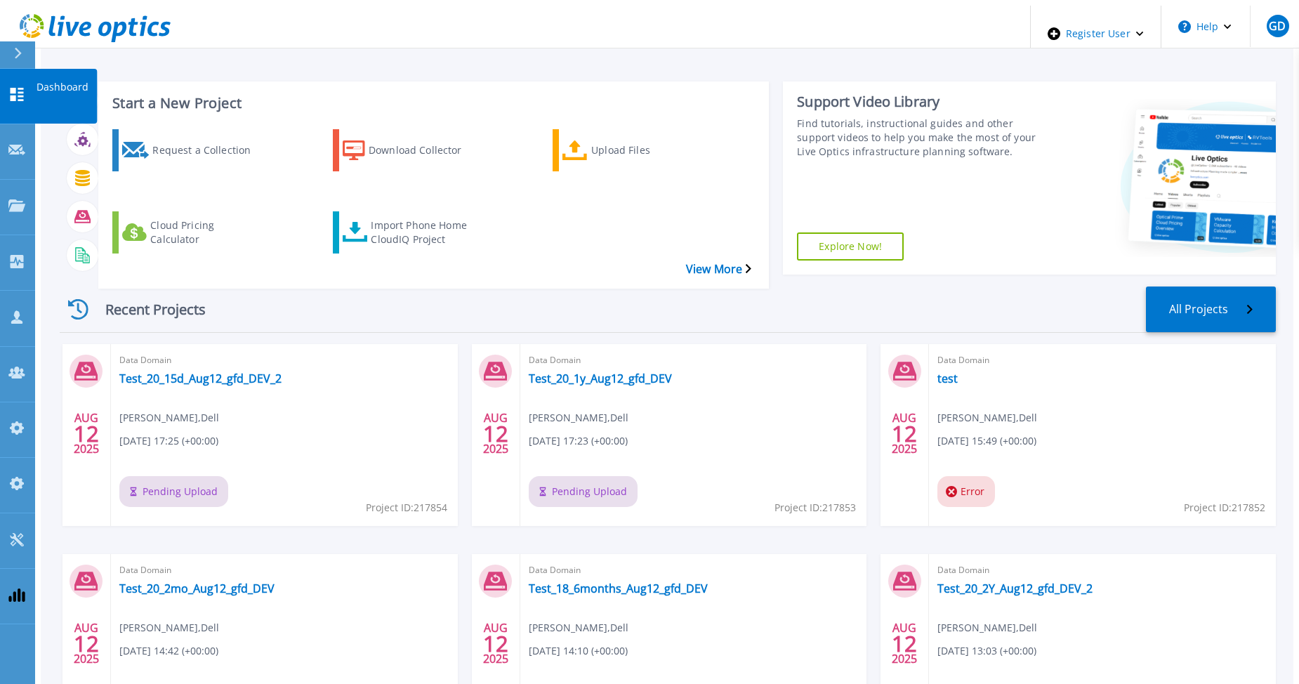
click at [23, 71] on link "Dashboard Dashboard" at bounding box center [17, 96] width 35 height 55
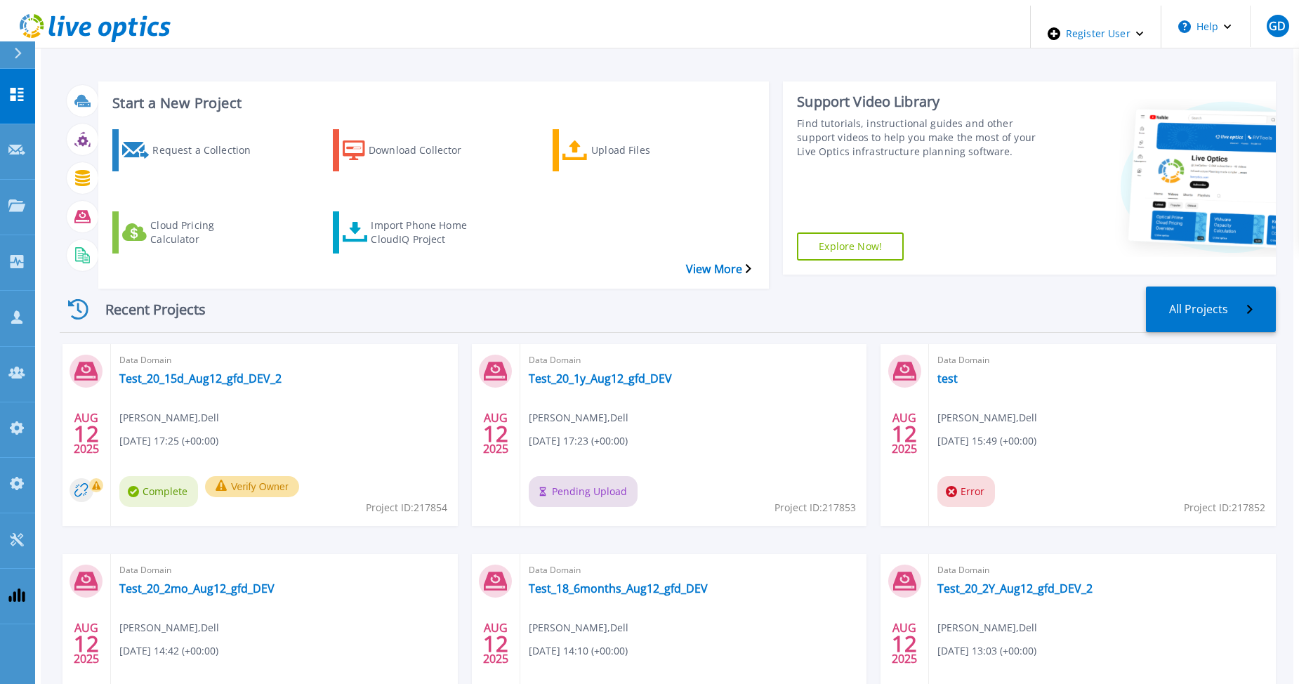
click at [508, 275] on div "Recent Projects All Projects AUG 12 2025 Data Domain Test_20_15d_Aug12_gfd_DEV_…" at bounding box center [668, 525] width 1216 height 500
click at [197, 371] on link "Test_20_15d_Aug12_gfd_DEV_2" at bounding box center [200, 378] width 162 height 14
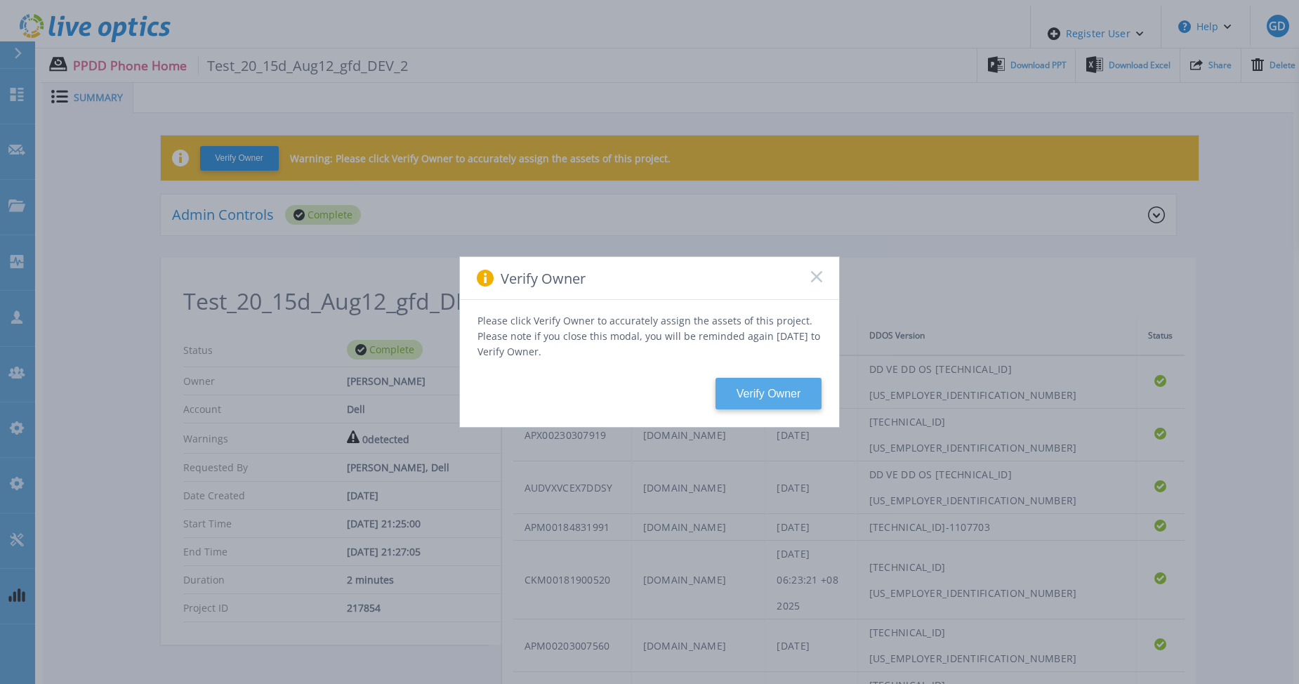
click at [743, 378] on button "Verify Owner" at bounding box center [768, 394] width 106 height 32
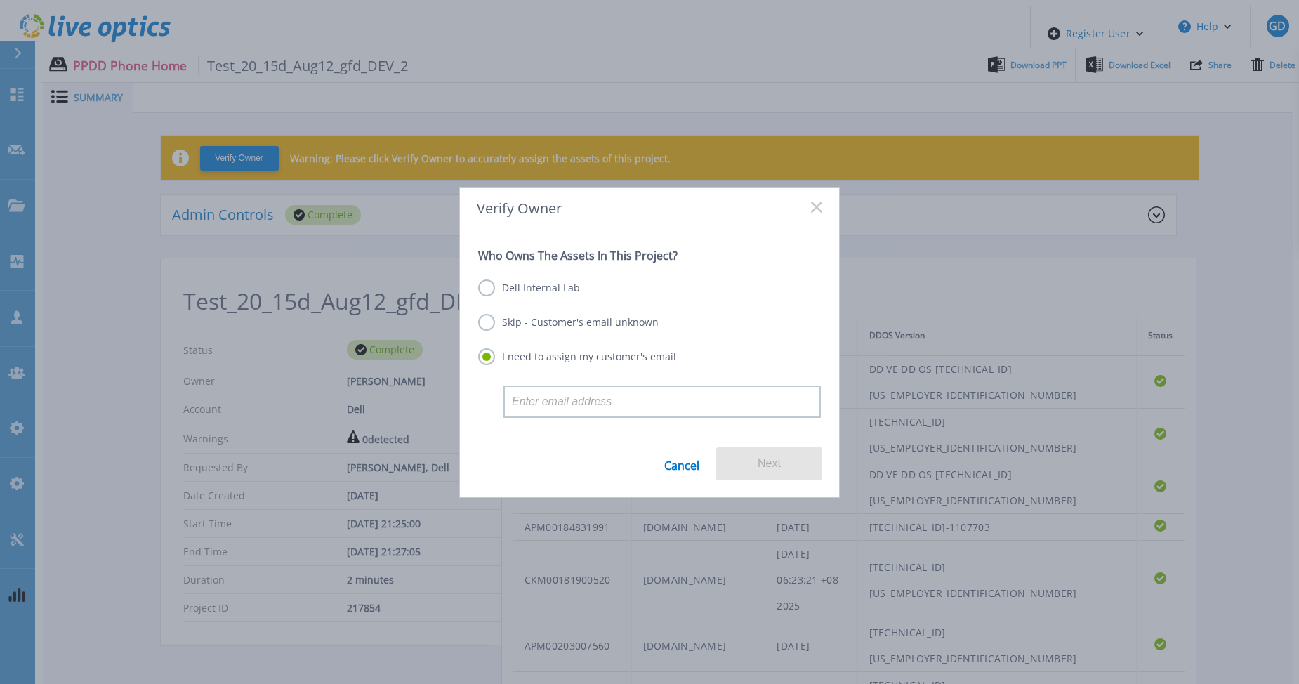
click at [566, 293] on label "Dell Internal Lab" at bounding box center [529, 287] width 102 height 17
click at [0, 0] on input "Dell Internal Lab" at bounding box center [0, 0] width 0 height 0
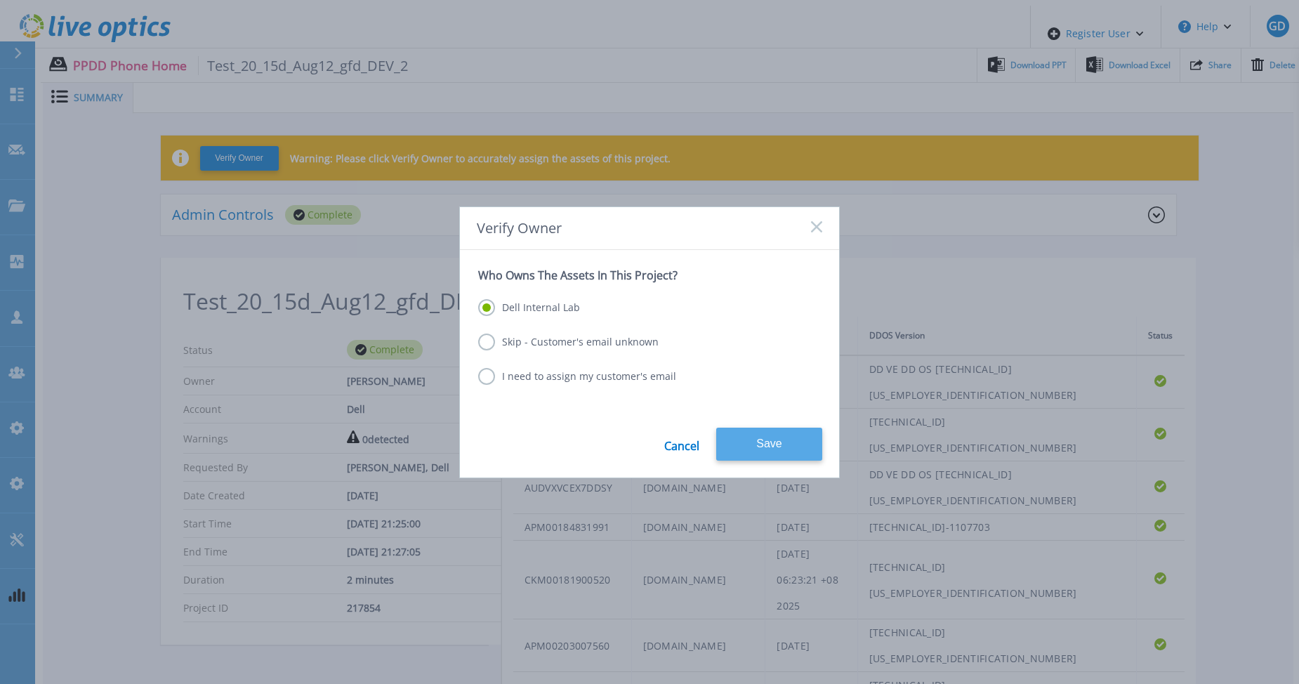
click at [760, 436] on button "Save" at bounding box center [769, 444] width 106 height 33
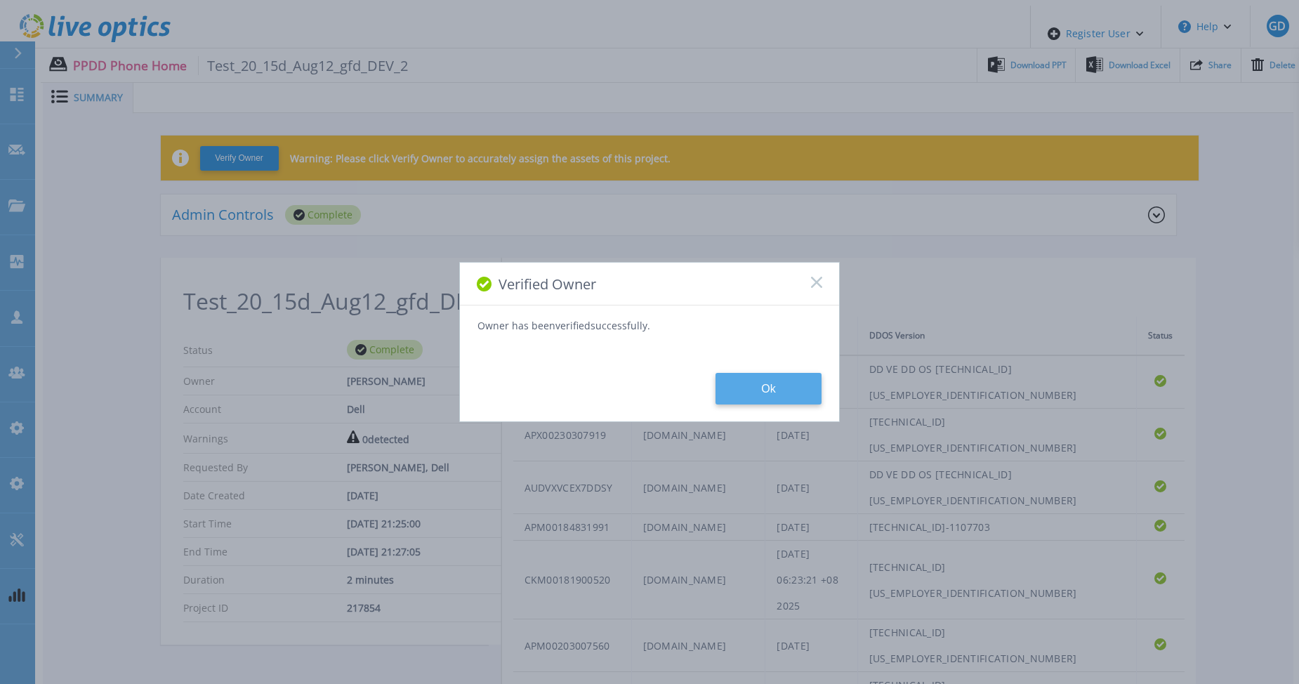
click at [747, 388] on button "Ok" at bounding box center [768, 389] width 106 height 32
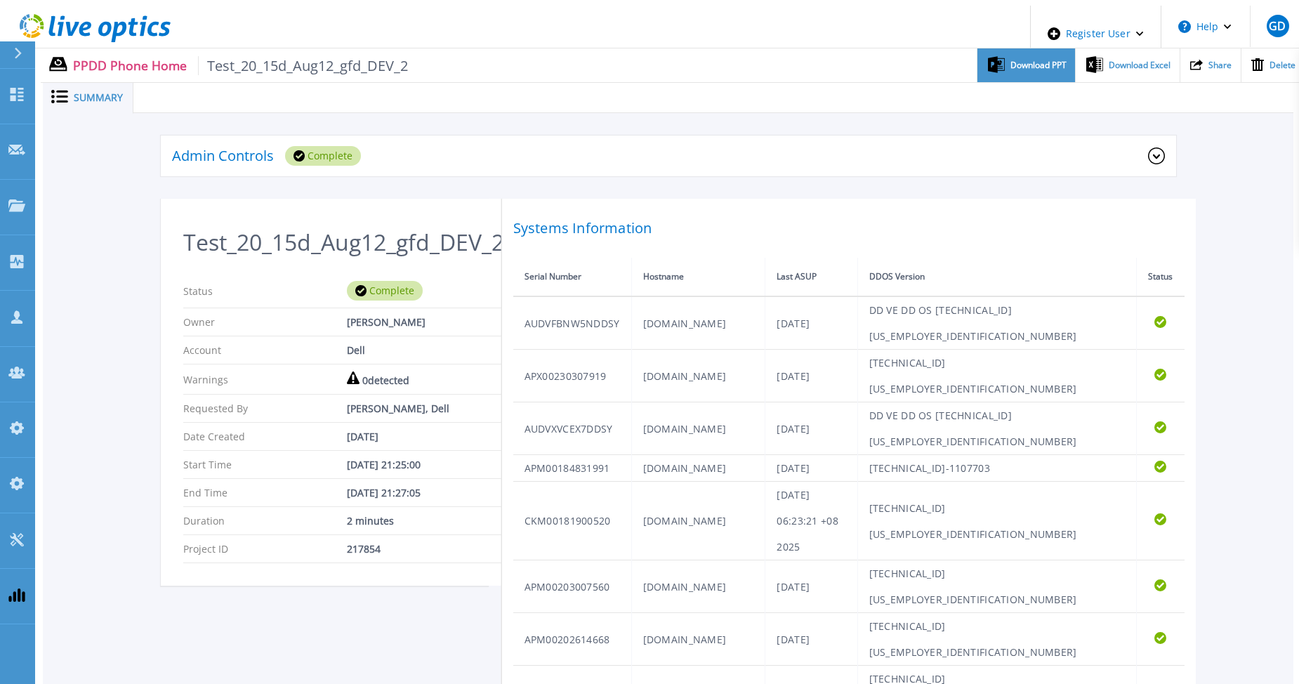
click at [1023, 61] on span "Download PPT" at bounding box center [1038, 65] width 56 height 8
click at [1144, 63] on span "Download Excel" at bounding box center [1140, 65] width 62 height 8
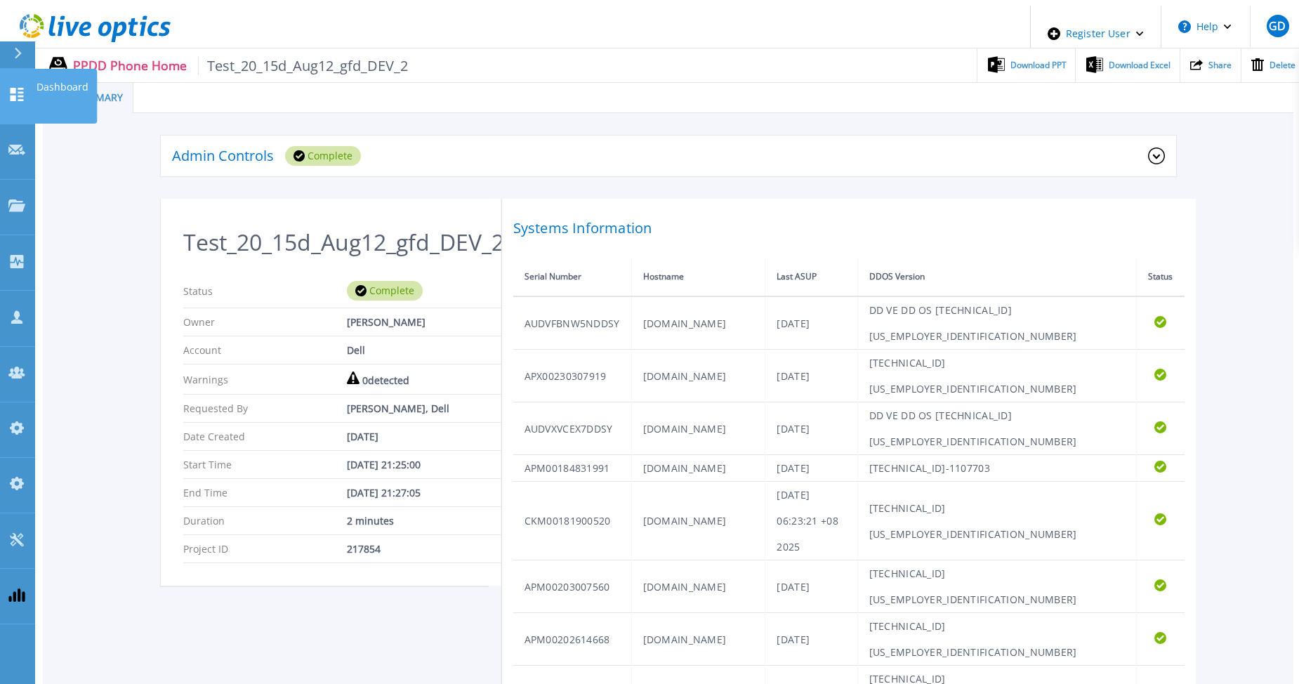
click at [23, 88] on icon at bounding box center [17, 94] width 13 height 13
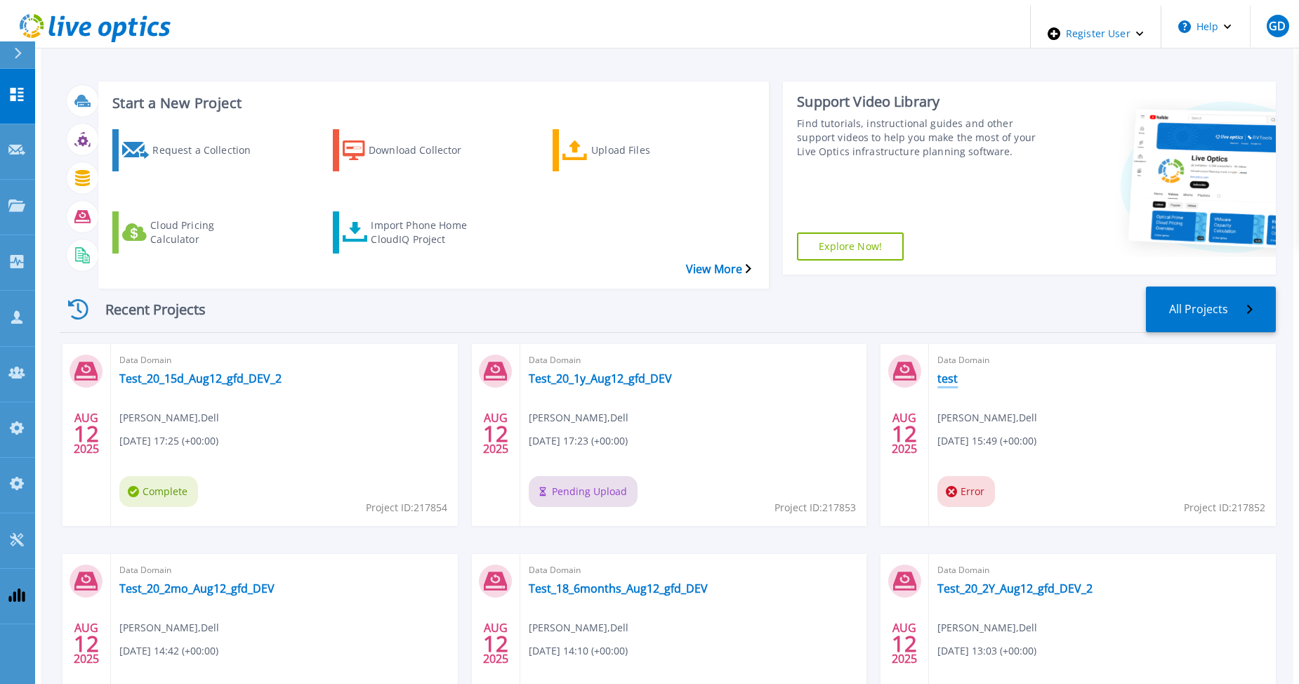
click at [943, 371] on link "test" at bounding box center [947, 378] width 20 height 14
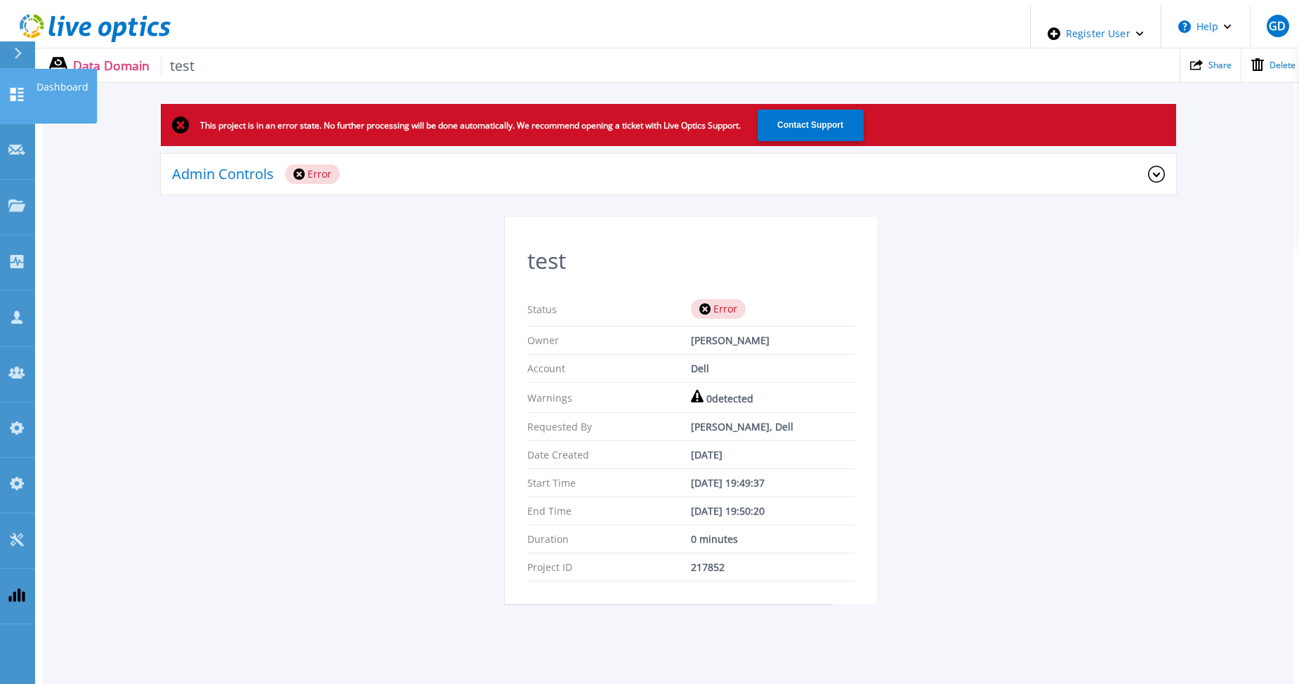
click at [15, 88] on icon at bounding box center [17, 94] width 13 height 13
